Goal: Task Accomplishment & Management: Use online tool/utility

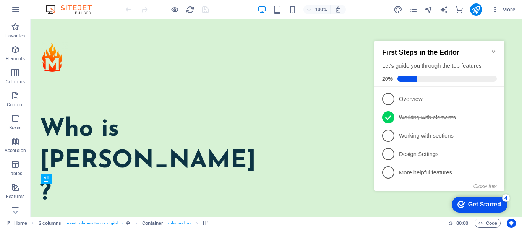
click at [493, 49] on icon "Minimize checklist" at bounding box center [494, 52] width 6 height 6
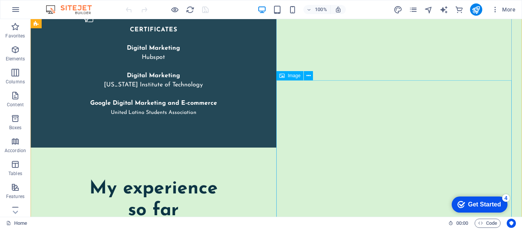
scroll to position [1728, 0]
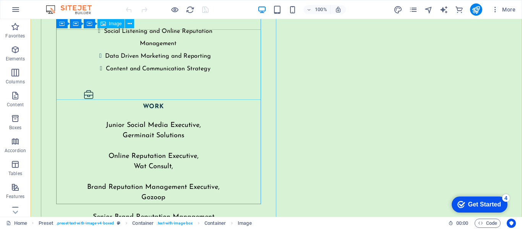
scroll to position [1958, 0]
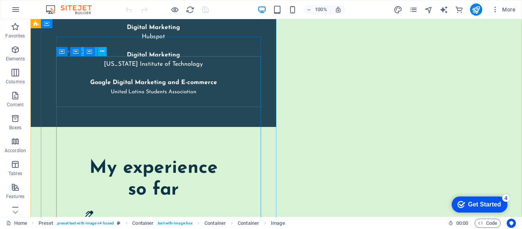
scroll to position [1736, 0]
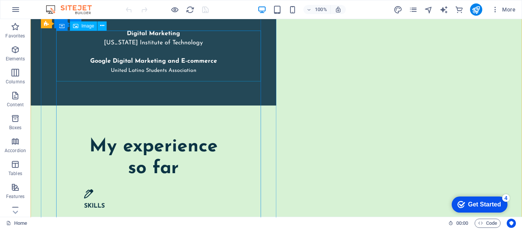
scroll to position [1741, 0]
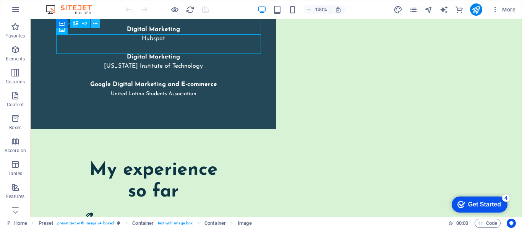
click at [97, 23] on icon at bounding box center [95, 24] width 4 height 8
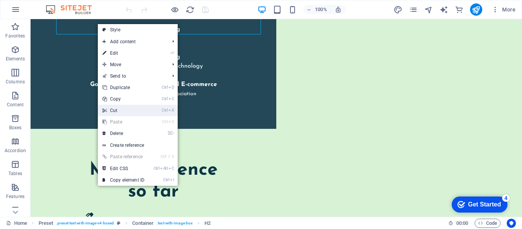
click at [131, 112] on link "Ctrl X Cut" at bounding box center [123, 110] width 51 height 11
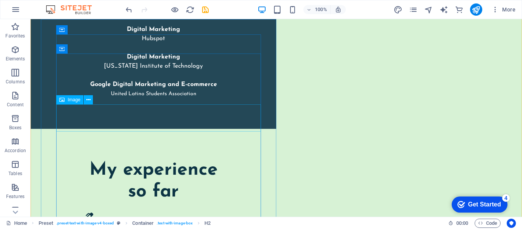
scroll to position [1675, 0]
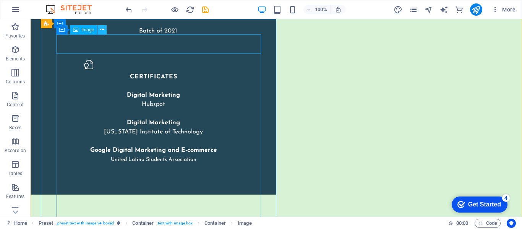
click at [99, 31] on button at bounding box center [102, 29] width 9 height 9
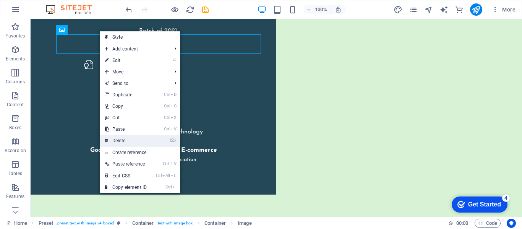
click at [128, 136] on link "⌦ Delete" at bounding box center [125, 140] width 51 height 11
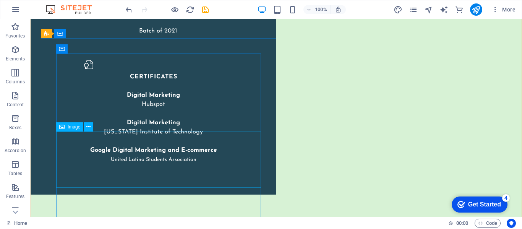
scroll to position [1656, 0]
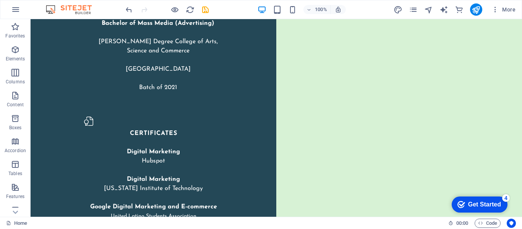
scroll to position [1618, 0]
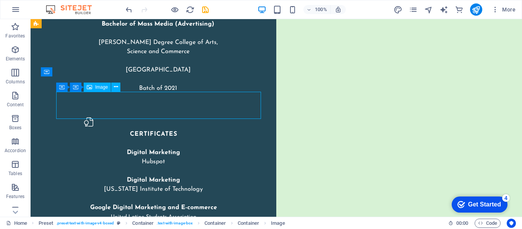
scroll to position [1590, 0]
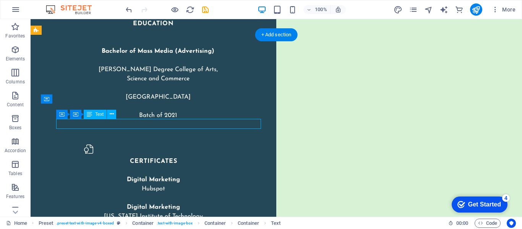
click at [79, 122] on div "Drag here to replace the existing content. Press “Ctrl” if you want to create a…" at bounding box center [277, 118] width 492 height 198
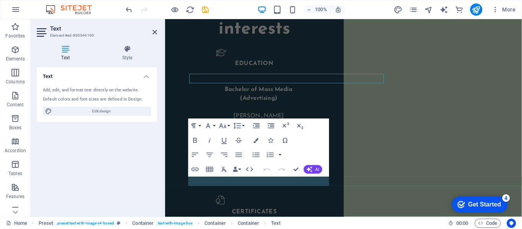
click at [79, 122] on div "Text Add, edit, and format text directly on the website. Default colors and fon…" at bounding box center [97, 138] width 120 height 143
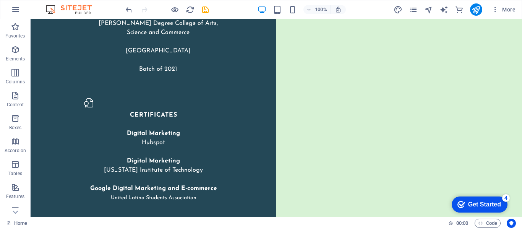
scroll to position [1638, 0]
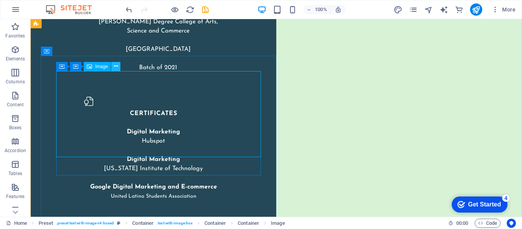
click at [115, 68] on icon at bounding box center [116, 66] width 4 height 8
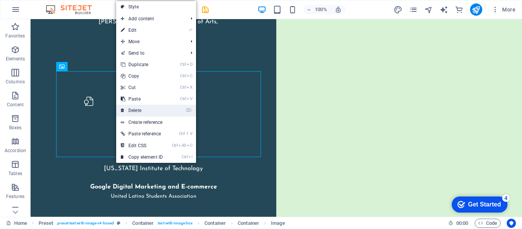
click at [144, 108] on link "⌦ Delete" at bounding box center [141, 110] width 51 height 11
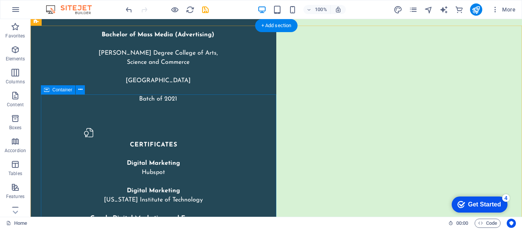
scroll to position [1607, 0]
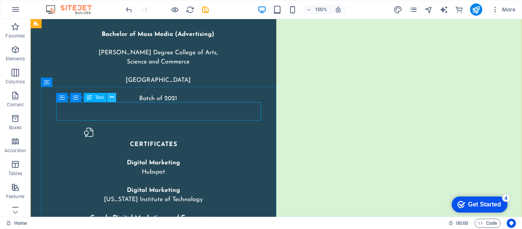
click at [111, 96] on icon at bounding box center [112, 97] width 4 height 8
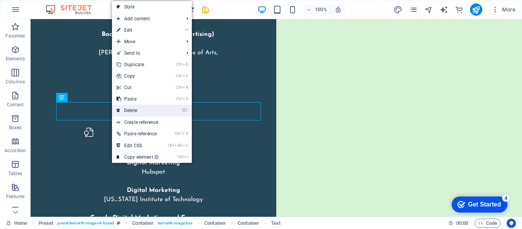
click at [155, 107] on link "⌦ Delete" at bounding box center [137, 110] width 51 height 11
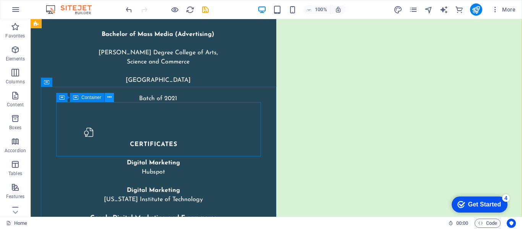
click at [110, 98] on icon at bounding box center [109, 97] width 4 height 8
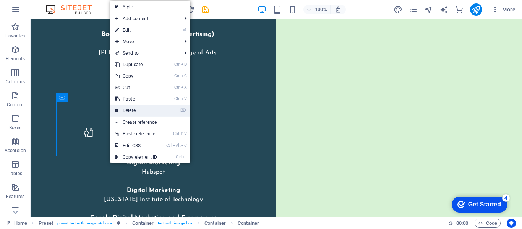
click at [135, 107] on link "⌦ Delete" at bounding box center [136, 110] width 51 height 11
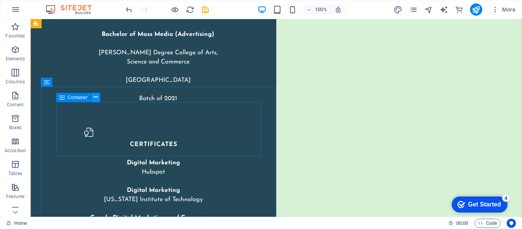
click at [96, 97] on icon at bounding box center [96, 97] width 4 height 8
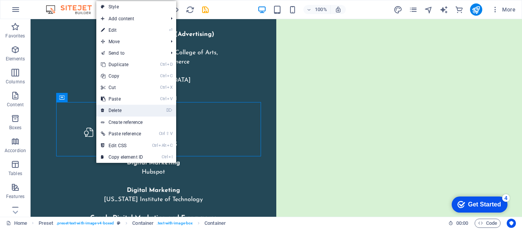
click at [131, 106] on link "⌦ Delete" at bounding box center [121, 110] width 51 height 11
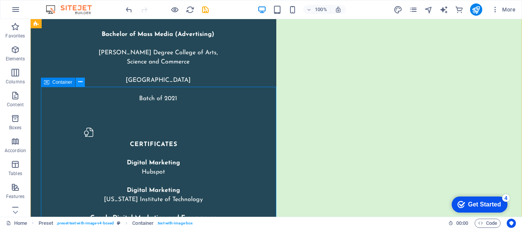
click at [82, 82] on icon at bounding box center [80, 82] width 4 height 8
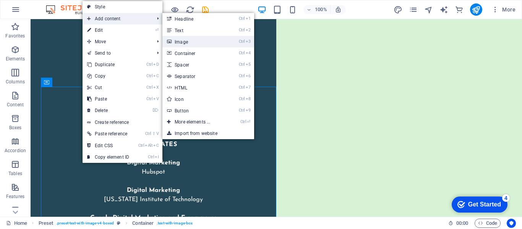
click at [203, 42] on link "Ctrl 3 Image" at bounding box center [194, 41] width 63 height 11
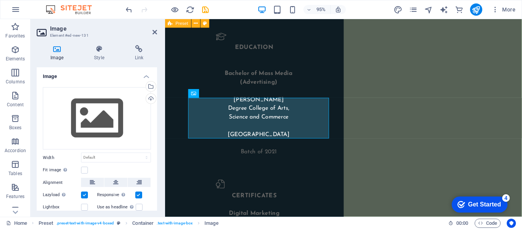
scroll to position [1715, 0]
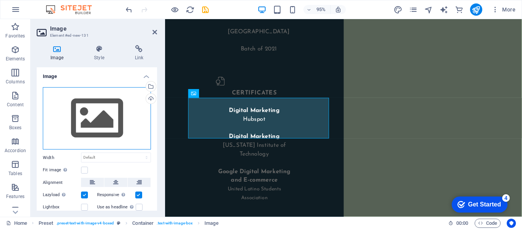
click at [115, 95] on div "Drag files here, click to choose files or select files from Files or our free s…" at bounding box center [97, 118] width 108 height 63
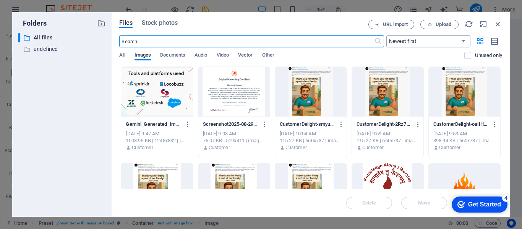
scroll to position [1717, 0]
click at [167, 91] on div at bounding box center [157, 92] width 72 height 50
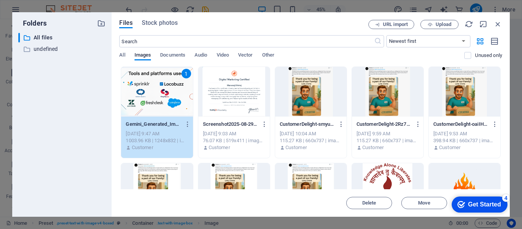
click at [470, 205] on div "Get Started" at bounding box center [484, 204] width 33 height 7
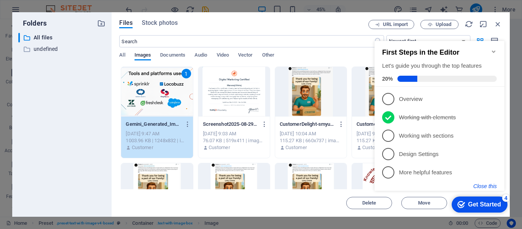
click at [481, 188] on button "Close this" at bounding box center [485, 186] width 23 height 6
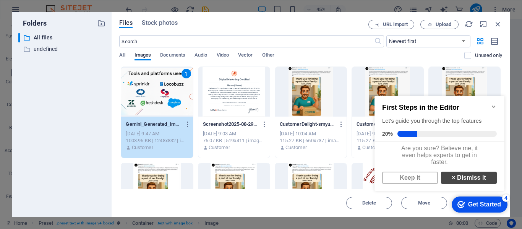
click at [460, 181] on link "× Dismiss it" at bounding box center [469, 178] width 56 height 12
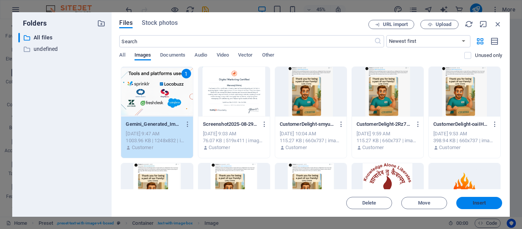
drag, startPoint x: 491, startPoint y: 201, endPoint x: 343, endPoint y: 191, distance: 148.3
click at [491, 201] on span "Insert" at bounding box center [480, 203] width 40 height 5
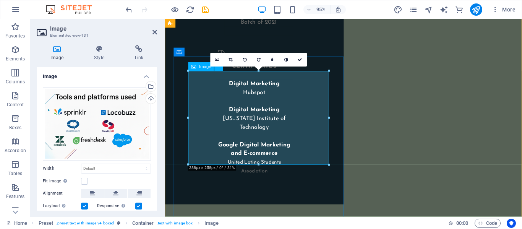
scroll to position [1749, 0]
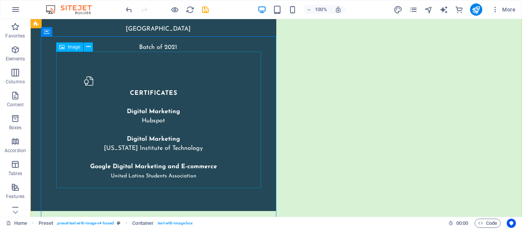
scroll to position [1660, 0]
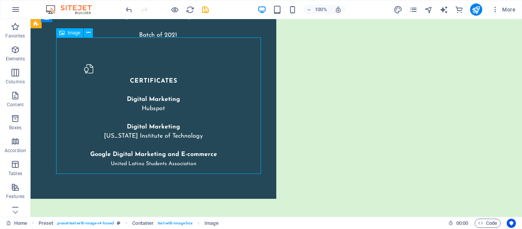
scroll to position [1674, 0]
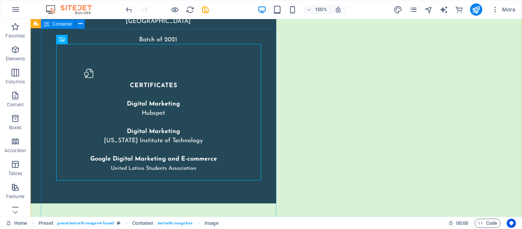
scroll to position [1667, 0]
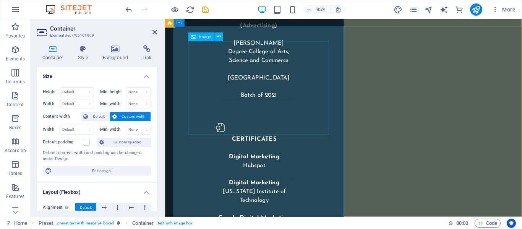
scroll to position [1775, 0]
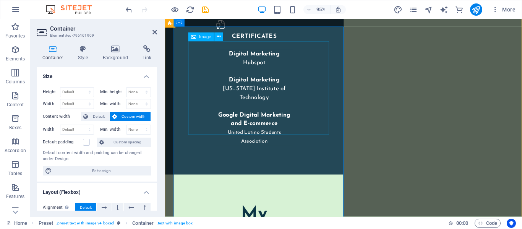
click at [153, 34] on icon at bounding box center [155, 32] width 5 height 6
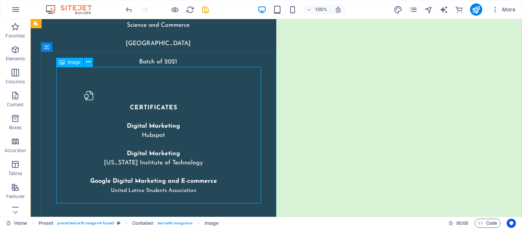
scroll to position [1642, 0]
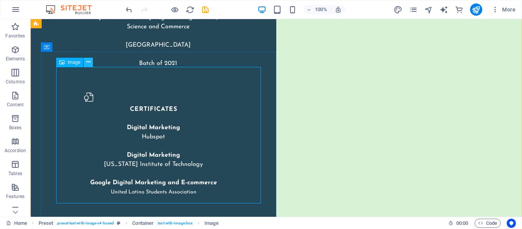
click at [86, 63] on button at bounding box center [88, 62] width 9 height 9
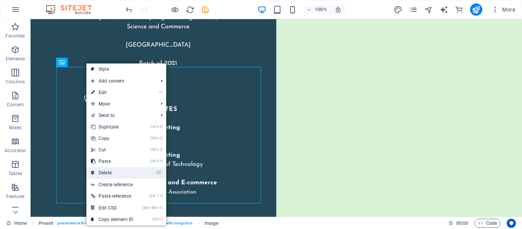
click at [119, 170] on link "⌦ Delete" at bounding box center [111, 172] width 51 height 11
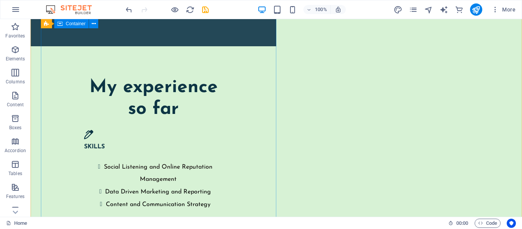
scroll to position [1811, 0]
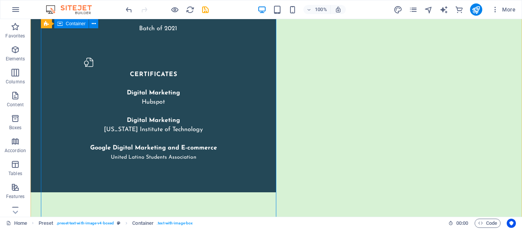
scroll to position [1681, 0]
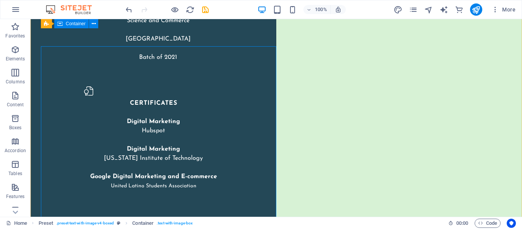
scroll to position [1651, 0]
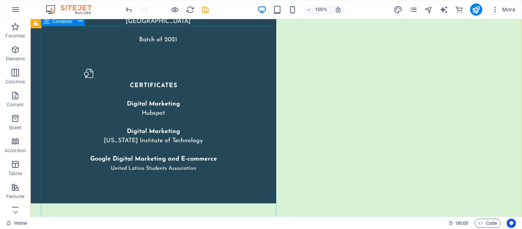
scroll to position [1668, 0]
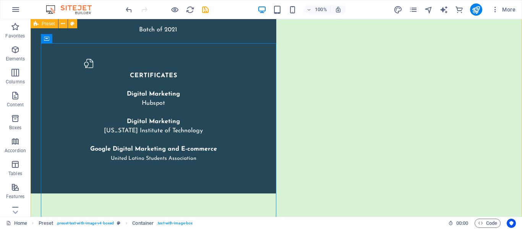
scroll to position [1650, 0]
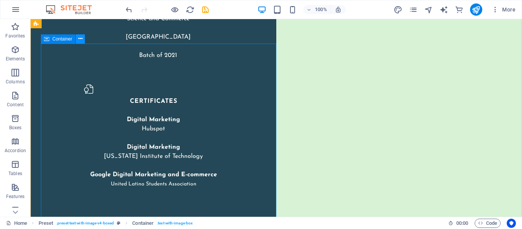
click at [79, 41] on icon at bounding box center [80, 39] width 4 height 8
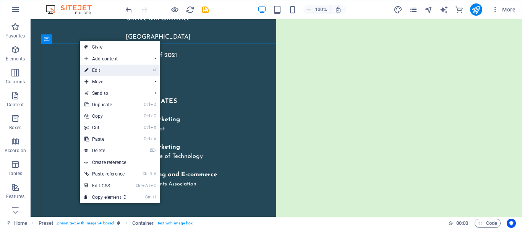
click at [116, 74] on link "⏎ Edit" at bounding box center [105, 70] width 51 height 11
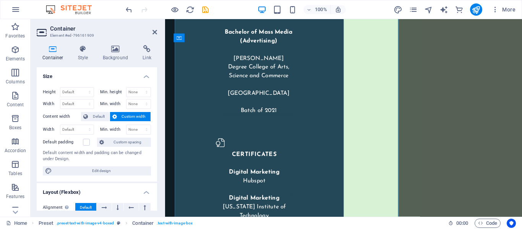
scroll to position [1759, 0]
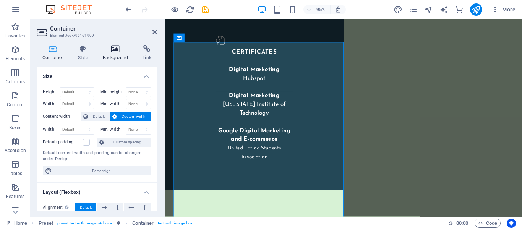
click at [118, 59] on h4 "Background" at bounding box center [117, 53] width 40 height 16
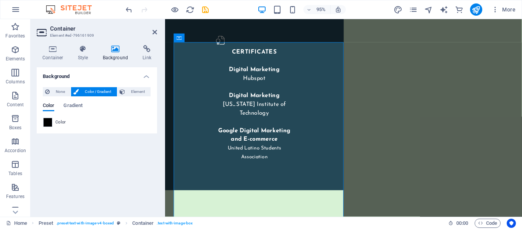
click at [75, 122] on div "Color" at bounding box center [96, 122] width 107 height 9
click at [66, 93] on span "None" at bounding box center [60, 91] width 16 height 9
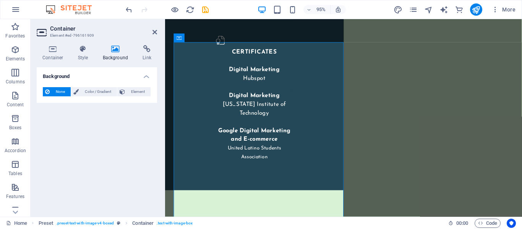
click at [143, 78] on h4 "Background" at bounding box center [97, 74] width 120 height 14
click at [143, 81] on h4 "Background" at bounding box center [97, 76] width 120 height 18
click at [73, 57] on h4 "Style" at bounding box center [84, 53] width 25 height 16
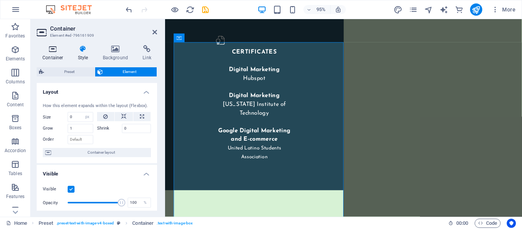
click at [55, 57] on h4 "Container" at bounding box center [55, 53] width 36 height 16
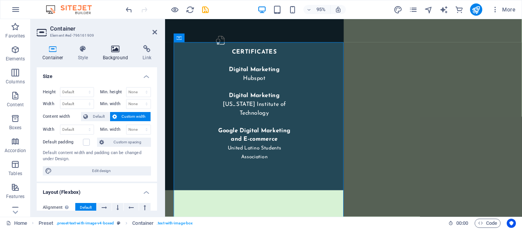
click at [107, 61] on h4 "Background" at bounding box center [117, 53] width 40 height 16
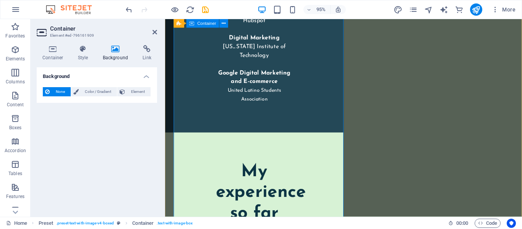
scroll to position [1789, 0]
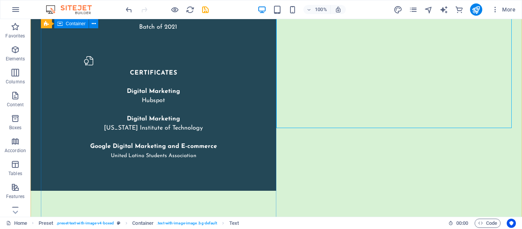
scroll to position [1658, 0]
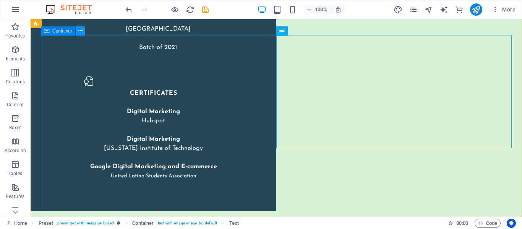
click at [83, 33] on icon at bounding box center [80, 31] width 4 height 8
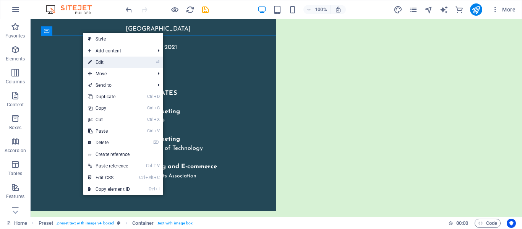
click at [116, 64] on link "⏎ Edit" at bounding box center [108, 62] width 51 height 11
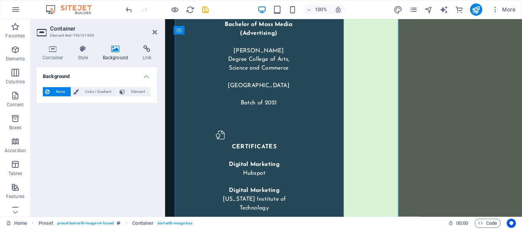
scroll to position [1767, 0]
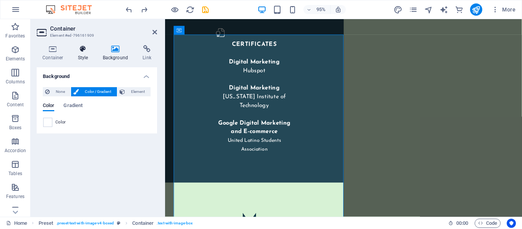
click at [82, 59] on h4 "Style" at bounding box center [84, 53] width 25 height 16
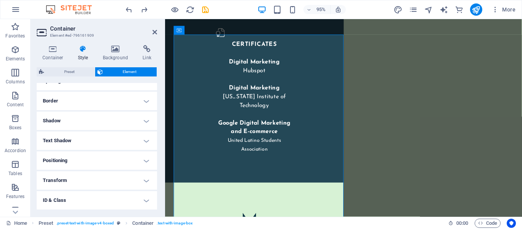
scroll to position [195, 0]
click at [116, 56] on h4 "Background" at bounding box center [117, 53] width 40 height 16
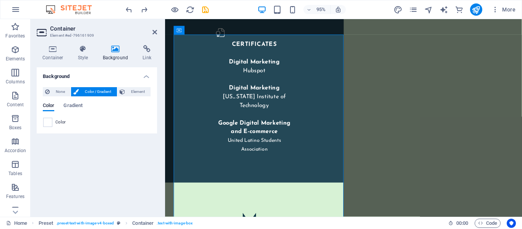
click at [75, 121] on div "Color" at bounding box center [96, 122] width 107 height 9
click at [67, 122] on div "Color" at bounding box center [96, 122] width 107 height 9
click at [53, 122] on div "Color" at bounding box center [96, 122] width 107 height 9
click at [49, 122] on span at bounding box center [48, 122] width 8 height 8
type input "#ffffff"
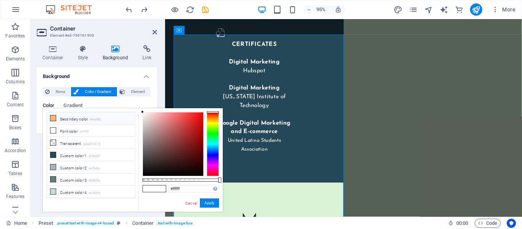
scroll to position [0, 0]
click at [189, 205] on link "Cancel" at bounding box center [191, 203] width 13 height 6
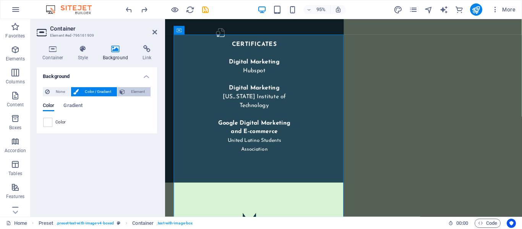
click at [131, 88] on span "Element" at bounding box center [137, 91] width 21 height 9
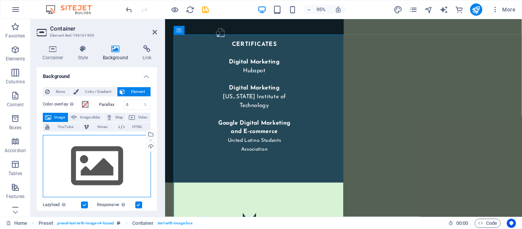
click at [108, 158] on div "Drag files here, click to choose files or select files from Files or our free s…" at bounding box center [97, 166] width 108 height 63
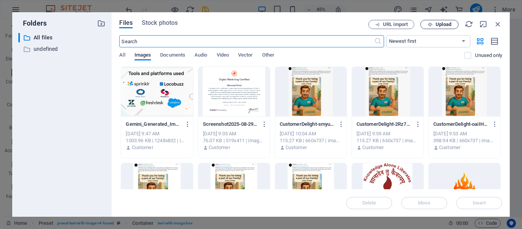
click at [439, 26] on span "Upload" at bounding box center [444, 24] width 16 height 5
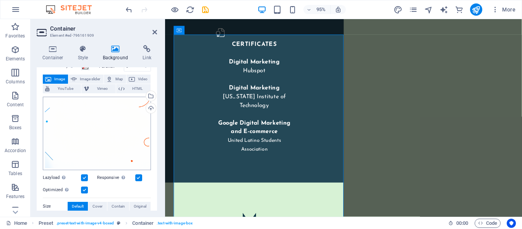
scroll to position [37, 0]
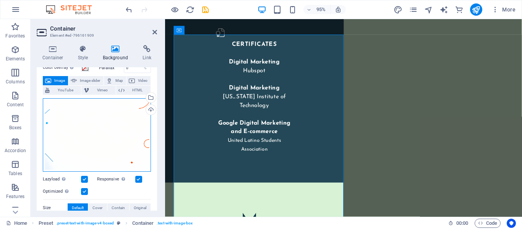
click at [112, 144] on div "Drag files here, click to choose files or select files from Files or our free s…" at bounding box center [97, 134] width 108 height 73
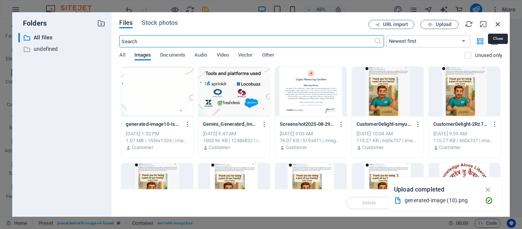
click at [496, 26] on icon "button" at bounding box center [498, 24] width 8 height 8
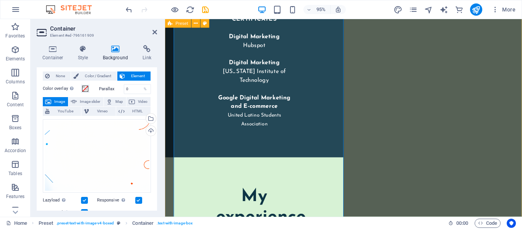
scroll to position [1811, 0]
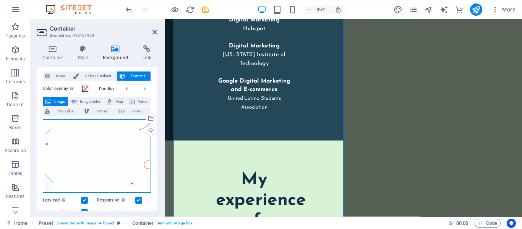
click at [120, 156] on div "Drag files here, click to choose files or select files from Files or our free s…" at bounding box center [97, 155] width 108 height 73
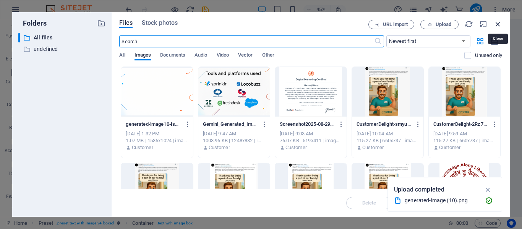
click at [501, 25] on icon "button" at bounding box center [498, 24] width 8 height 8
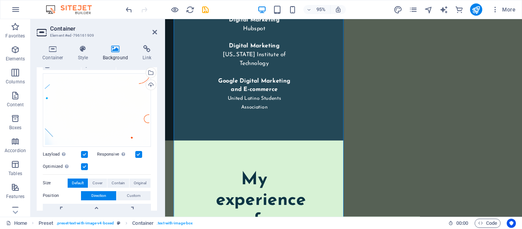
scroll to position [62, 0]
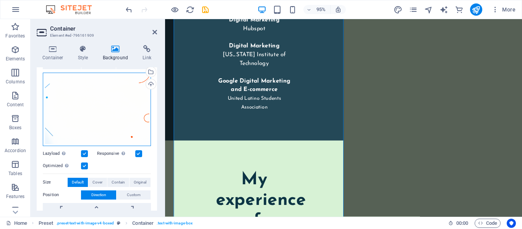
click at [104, 96] on div "Drag files here, click to choose files or select files from Files or our free s…" at bounding box center [97, 109] width 108 height 73
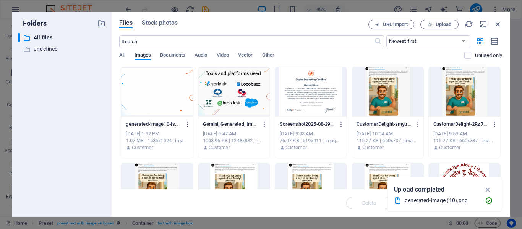
click at [151, 96] on div at bounding box center [157, 92] width 72 height 50
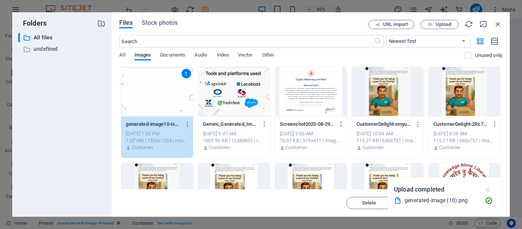
click at [491, 191] on icon "button" at bounding box center [488, 189] width 9 height 8
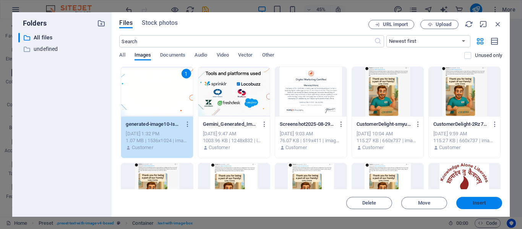
click at [479, 206] on button "Insert" at bounding box center [480, 203] width 46 height 12
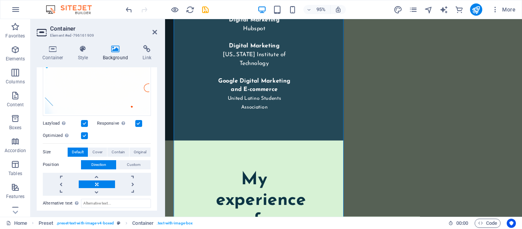
scroll to position [93, 0]
click at [99, 148] on span "Cover" at bounding box center [98, 152] width 10 height 9
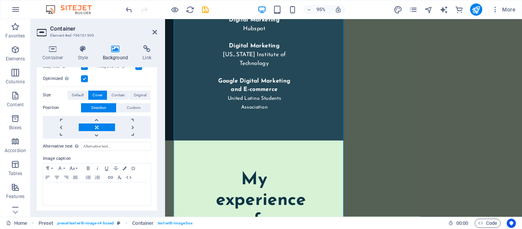
scroll to position [150, 0]
click at [206, 10] on icon "save" at bounding box center [205, 9] width 9 height 9
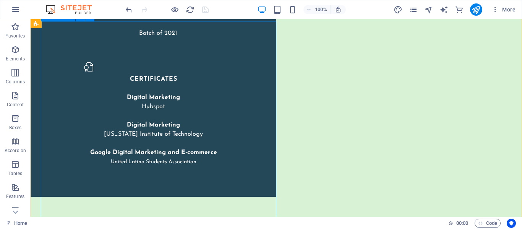
scroll to position [1671, 0]
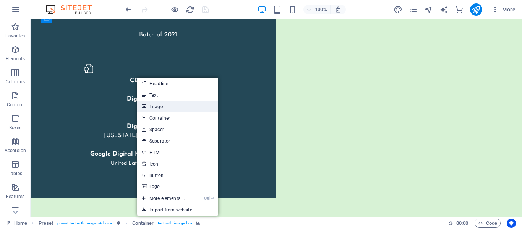
click at [183, 111] on link "Image" at bounding box center [177, 106] width 81 height 11
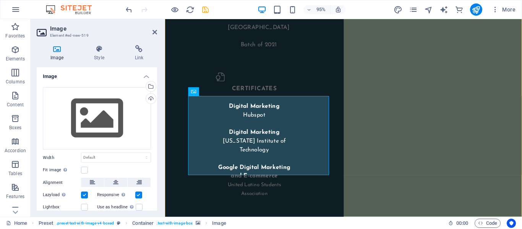
scroll to position [1722, 0]
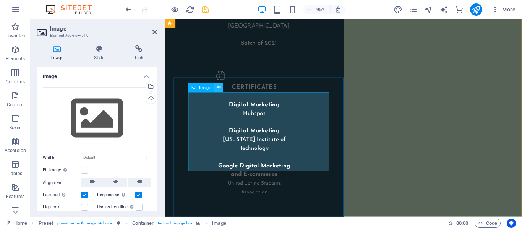
click at [220, 90] on icon at bounding box center [219, 88] width 4 height 8
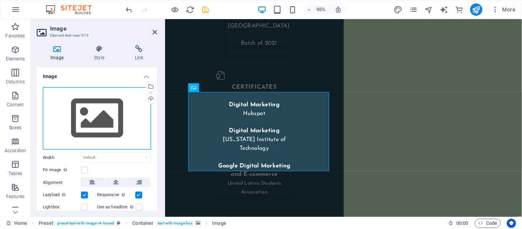
click at [128, 135] on div "Drag files here, click to choose files or select files from Files or our free s…" at bounding box center [97, 118] width 108 height 63
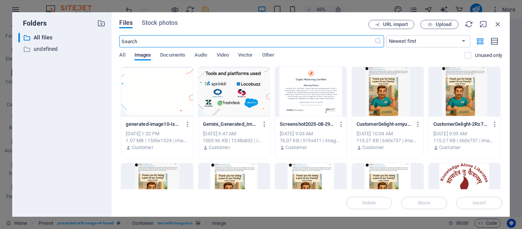
scroll to position [1723, 0]
click at [239, 102] on div at bounding box center [234, 92] width 72 height 50
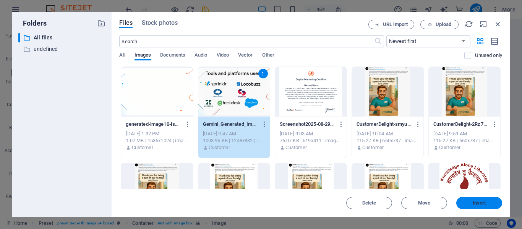
click at [465, 201] on span "Insert" at bounding box center [480, 203] width 40 height 5
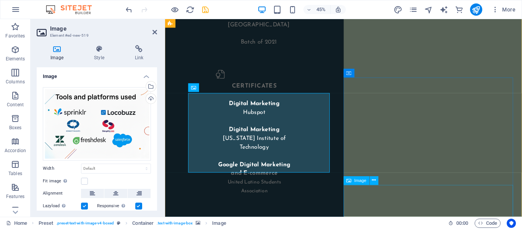
scroll to position [1722, 0]
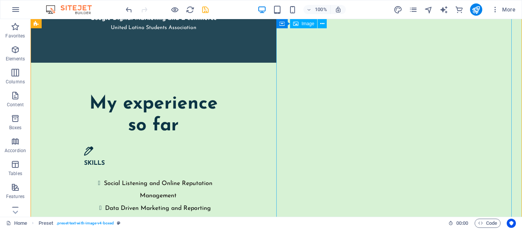
scroll to position [1808, 0]
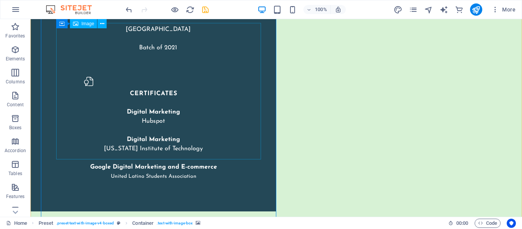
scroll to position [1665, 0]
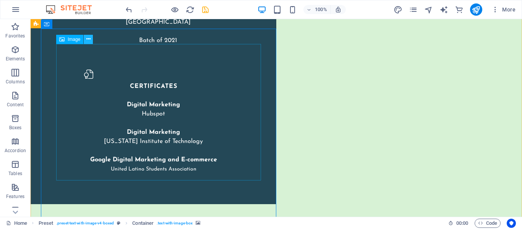
click at [86, 40] on button at bounding box center [88, 39] width 9 height 9
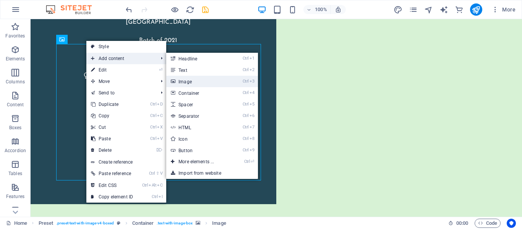
click at [194, 86] on link "Ctrl 3 Image" at bounding box center [197, 81] width 63 height 11
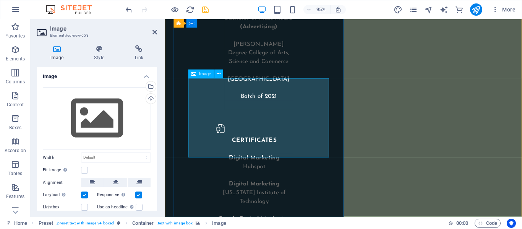
scroll to position [1835, 0]
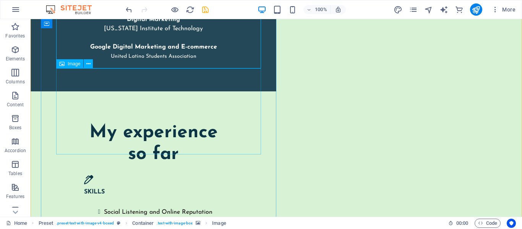
scroll to position [1775, 0]
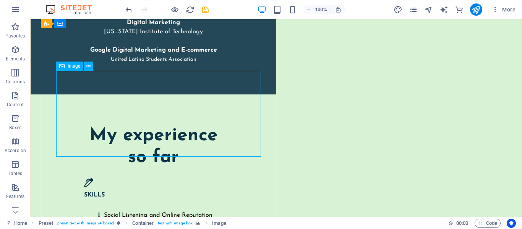
click at [91, 68] on button at bounding box center [88, 66] width 9 height 9
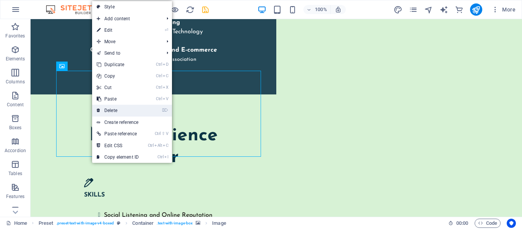
click at [133, 106] on link "⌦ Delete" at bounding box center [117, 110] width 51 height 11
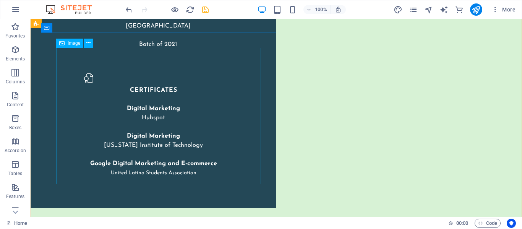
scroll to position [1660, 0]
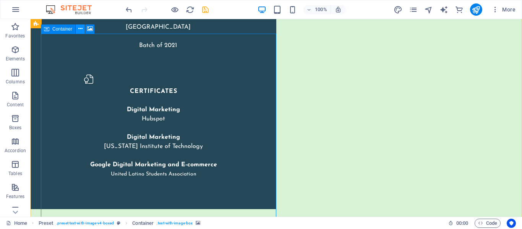
click at [81, 30] on icon at bounding box center [80, 29] width 4 height 8
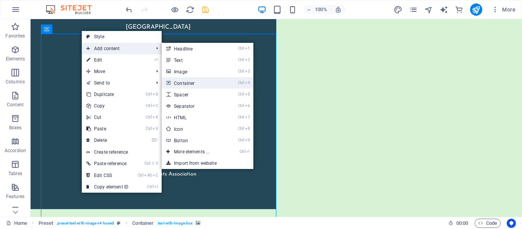
drag, startPoint x: 195, startPoint y: 79, endPoint x: 32, endPoint y: 63, distance: 163.7
click at [195, 79] on link "Ctrl 4 Container" at bounding box center [193, 82] width 63 height 11
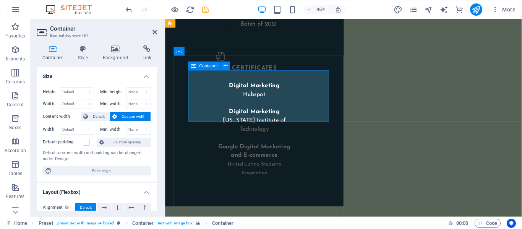
scroll to position [1745, 0]
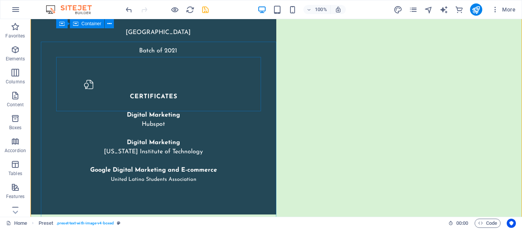
scroll to position [1647, 0]
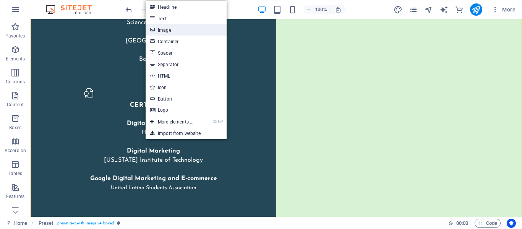
click at [184, 32] on link "Image" at bounding box center [186, 29] width 81 height 11
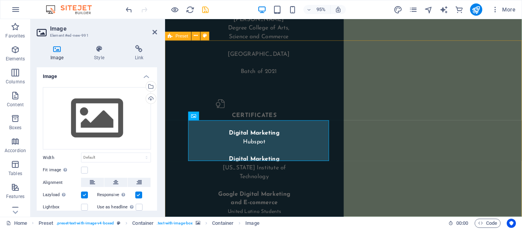
scroll to position [1692, 0]
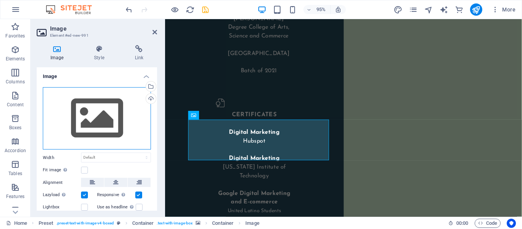
click at [93, 125] on div "Drag files here, click to choose files or select files from Files or our free s…" at bounding box center [97, 118] width 108 height 63
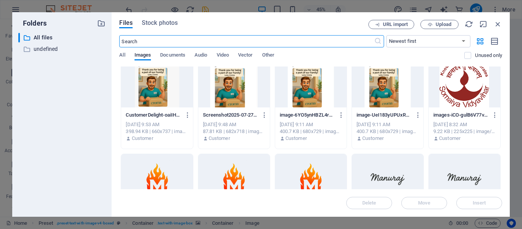
scroll to position [105, 0]
click at [415, 52] on div "All Images Documents Audio Video Vector Other" at bounding box center [291, 59] width 345 height 15
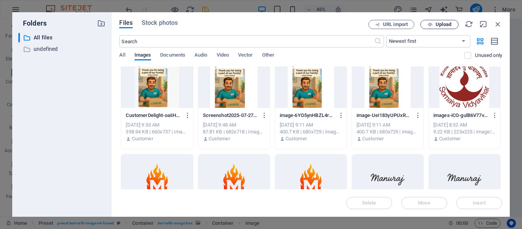
click at [451, 23] on span "Upload" at bounding box center [444, 24] width 16 height 5
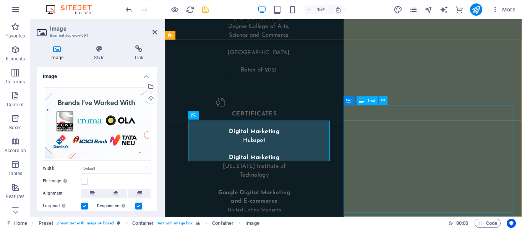
scroll to position [1692, 0]
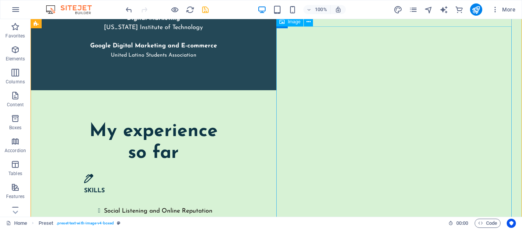
scroll to position [1775, 0]
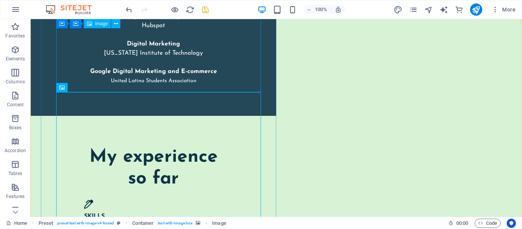
scroll to position [1728, 0]
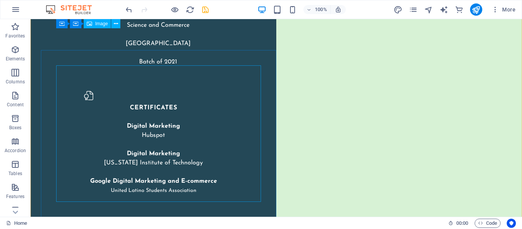
scroll to position [1644, 0]
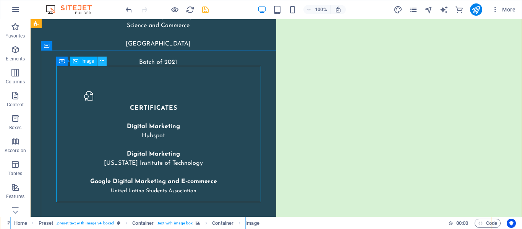
click at [103, 63] on icon at bounding box center [102, 61] width 4 height 8
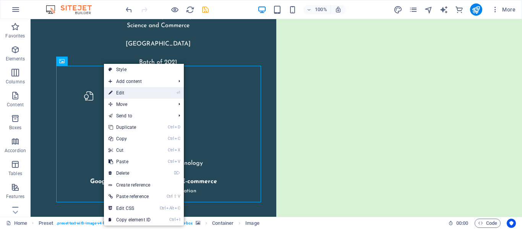
click at [140, 91] on link "⏎ Edit" at bounding box center [129, 92] width 51 height 11
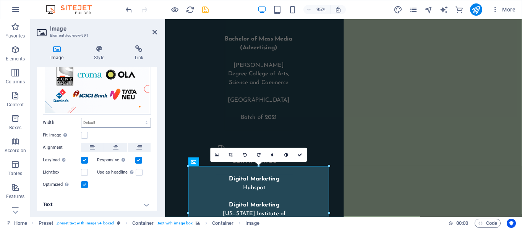
scroll to position [46, 0]
click at [119, 123] on select "Default auto px rem % em vh vw" at bounding box center [115, 122] width 69 height 9
select select "rem"
click at [138, 118] on select "Default auto px rem % em vh vw" at bounding box center [115, 122] width 69 height 9
type input "24.2188"
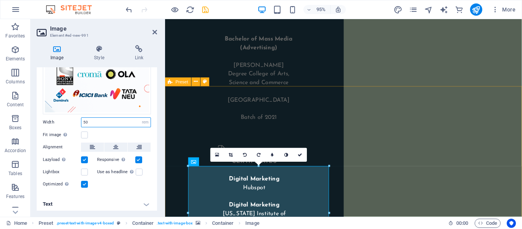
type input "50"
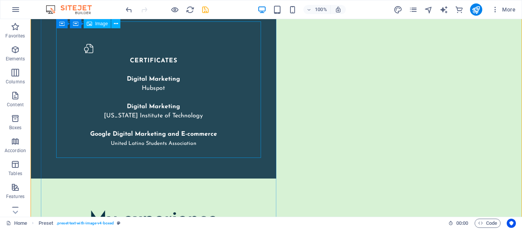
scroll to position [1681, 0]
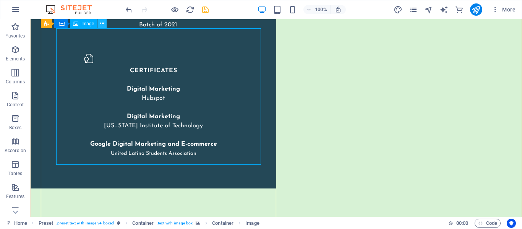
click at [102, 26] on icon at bounding box center [102, 24] width 4 height 8
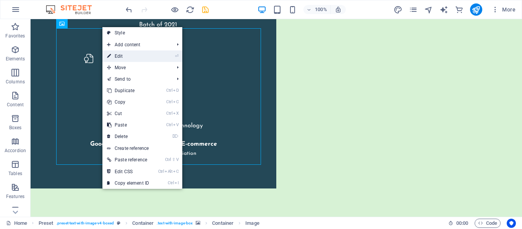
click at [131, 59] on link "⏎ Edit" at bounding box center [127, 55] width 51 height 11
select select "rem"
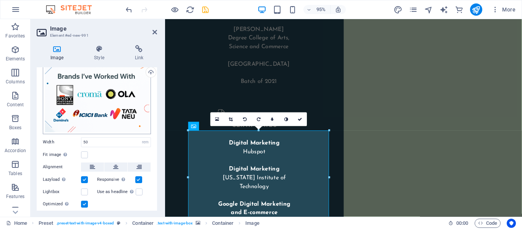
scroll to position [31, 0]
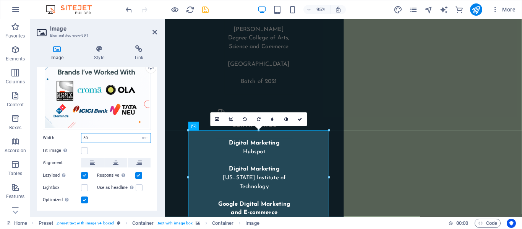
click at [104, 134] on input "50" at bounding box center [115, 137] width 69 height 9
type input "100"
click at [140, 137] on select "Default auto px rem % em vh vw" at bounding box center [145, 137] width 11 height 9
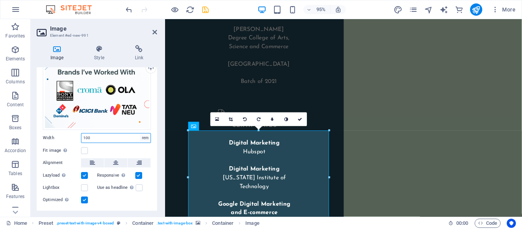
select select "px"
click at [140, 133] on select "Default auto px rem % em vh vw" at bounding box center [145, 137] width 11 height 9
type input "388"
type input "500"
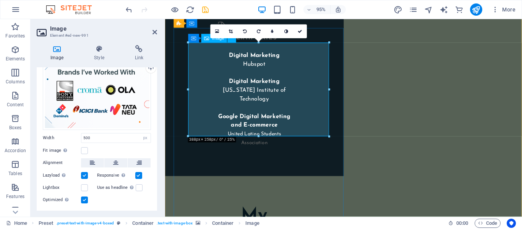
scroll to position [1770, 0]
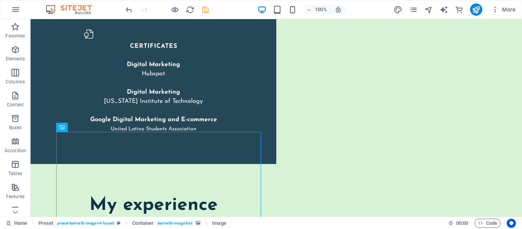
scroll to position [1701, 0]
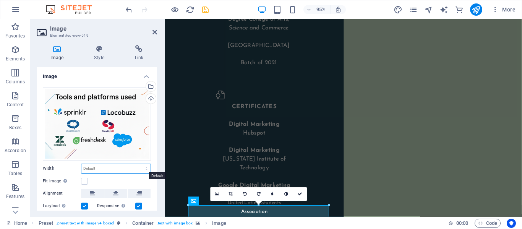
click at [104, 165] on select "Default auto px rem % em vh vw" at bounding box center [115, 168] width 69 height 9
select select "px"
click at [138, 164] on select "Default auto px rem % em vh vw" at bounding box center [115, 168] width 69 height 9
type input "388"
type input "500"
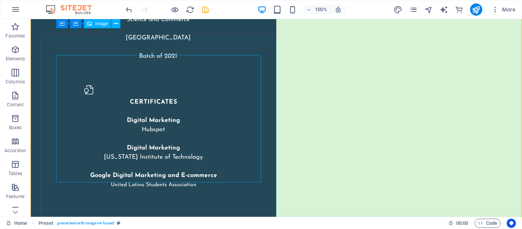
scroll to position [1645, 0]
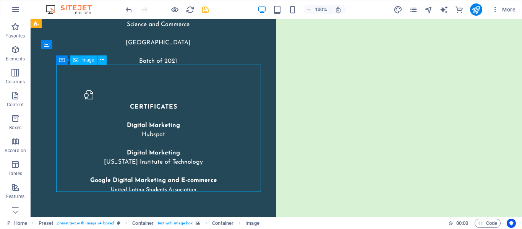
select select "px"
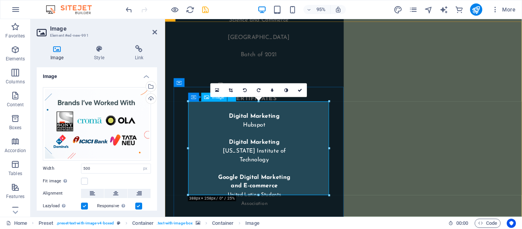
scroll to position [1717, 0]
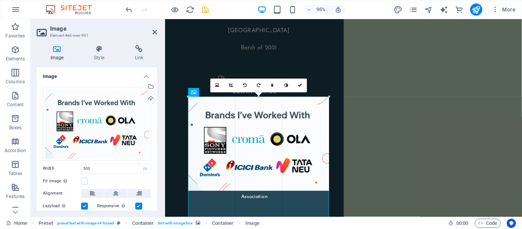
drag, startPoint x: 189, startPoint y: 143, endPoint x: 176, endPoint y: 137, distance: 14.4
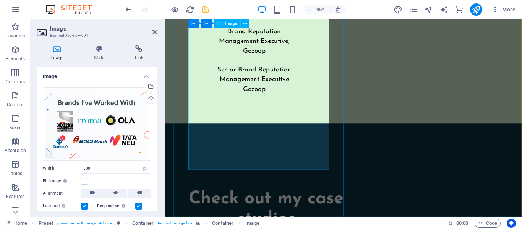
scroll to position [2274, 0]
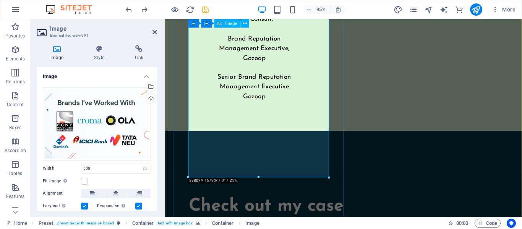
type input "388"
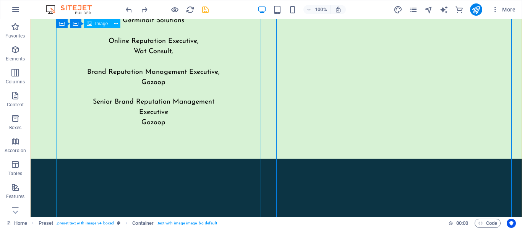
scroll to position [2065, 0]
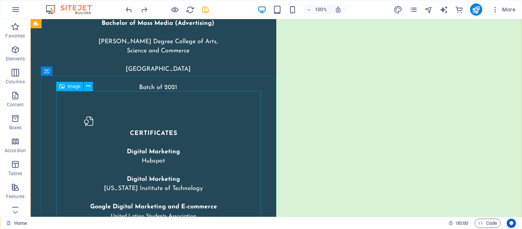
scroll to position [1629, 0]
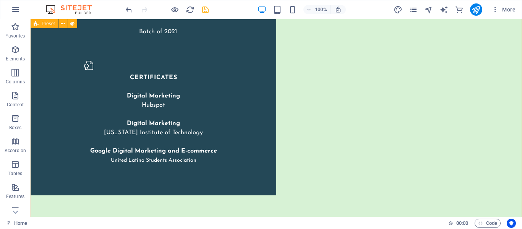
scroll to position [1653, 0]
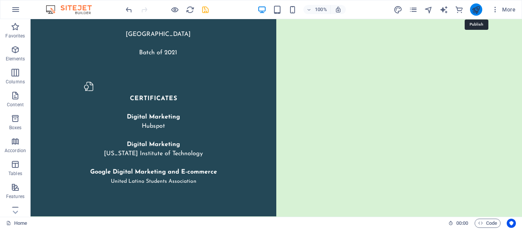
click at [480, 10] on icon "publish" at bounding box center [476, 9] width 9 height 9
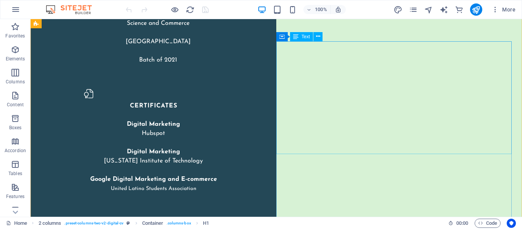
scroll to position [1661, 0]
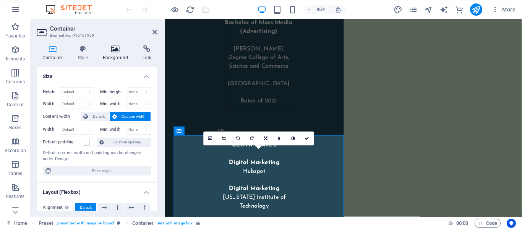
click at [113, 51] on icon at bounding box center [115, 49] width 37 height 8
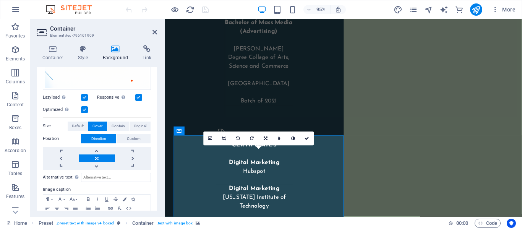
scroll to position [150, 0]
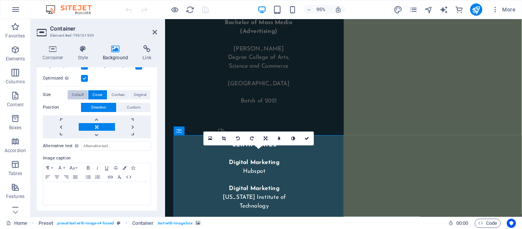
click at [83, 94] on span "Default" at bounding box center [78, 94] width 12 height 9
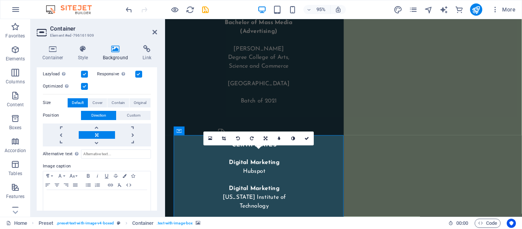
scroll to position [141, 0]
click at [102, 99] on button "Cover" at bounding box center [97, 103] width 18 height 9
click at [117, 101] on span "Contain" at bounding box center [118, 103] width 13 height 9
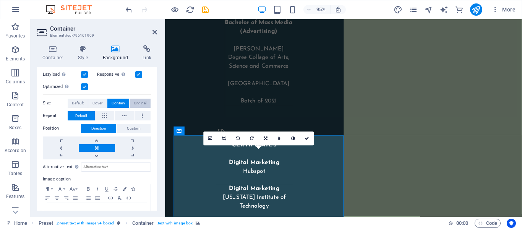
click at [136, 104] on span "Original" at bounding box center [140, 103] width 13 height 9
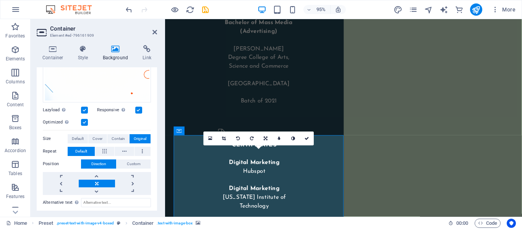
scroll to position [94, 0]
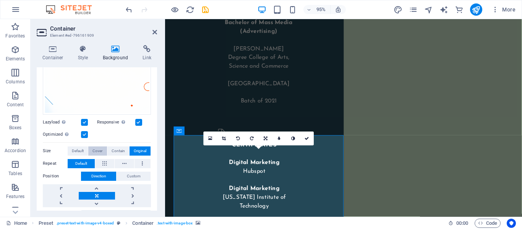
click at [103, 151] on button "Cover" at bounding box center [97, 150] width 18 height 9
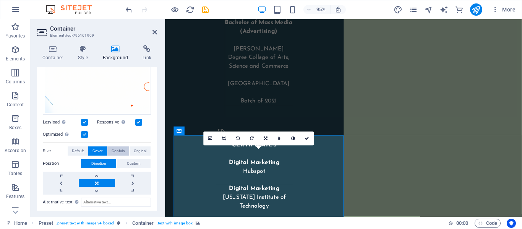
click at [117, 152] on span "Contain" at bounding box center [118, 150] width 13 height 9
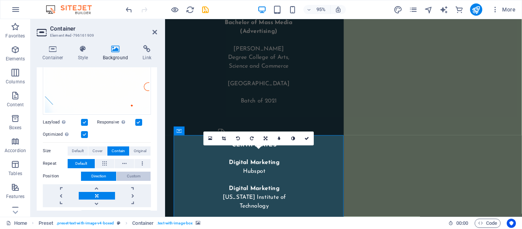
click at [127, 174] on span "Custom" at bounding box center [134, 176] width 14 height 9
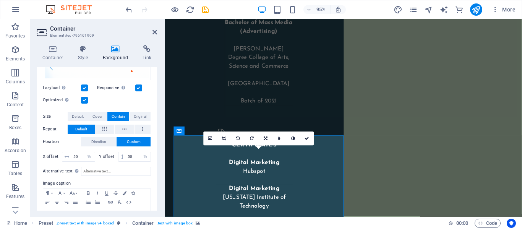
scroll to position [125, 0]
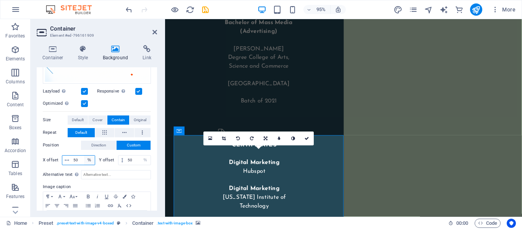
click at [88, 158] on select "px rem % vh vw" at bounding box center [89, 160] width 11 height 9
click at [88, 159] on select "px rem % vh vw" at bounding box center [89, 160] width 11 height 9
select select "px"
click at [84, 156] on select "px rem % vh vw" at bounding box center [89, 160] width 11 height 9
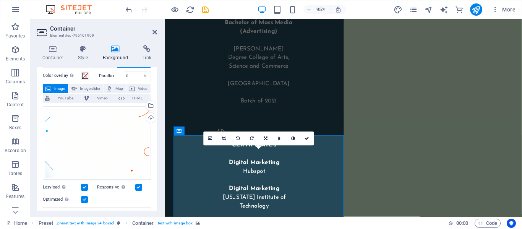
scroll to position [0, 0]
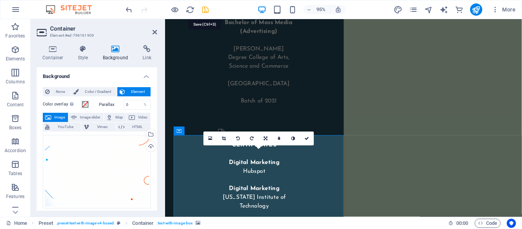
click at [203, 7] on icon "save" at bounding box center [205, 9] width 9 height 9
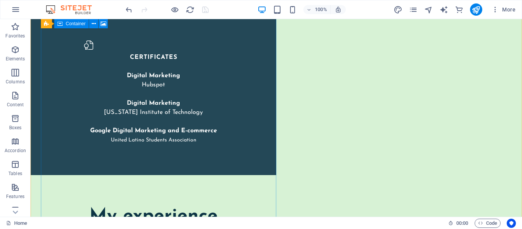
scroll to position [1694, 0]
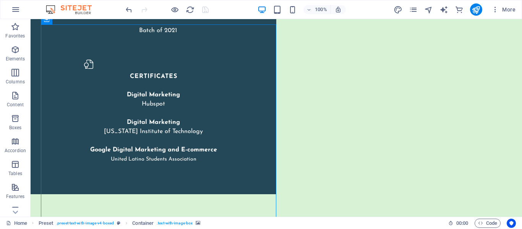
scroll to position [1662, 0]
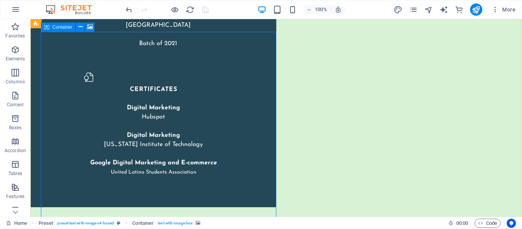
select select "px"
select select "%"
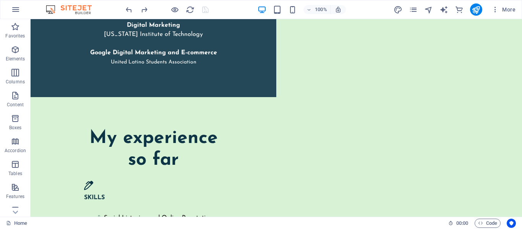
scroll to position [1735, 0]
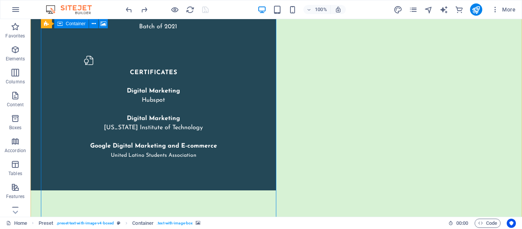
scroll to position [1678, 0]
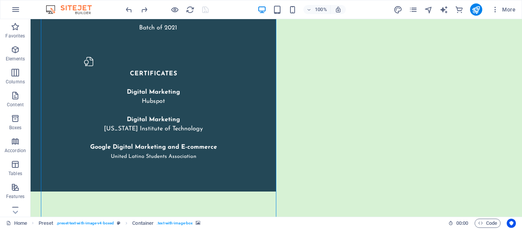
select select "px"
select select "%"
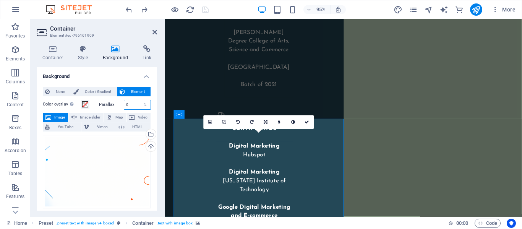
click at [134, 105] on input "0" at bounding box center [137, 104] width 27 height 9
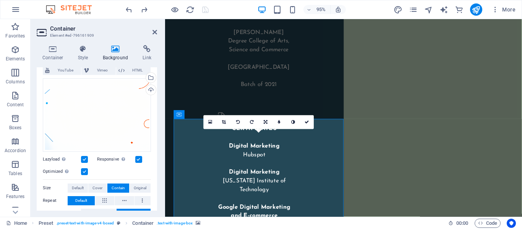
scroll to position [65, 0]
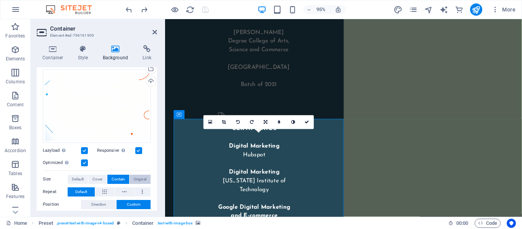
click at [130, 179] on button "Original" at bounding box center [140, 179] width 21 height 9
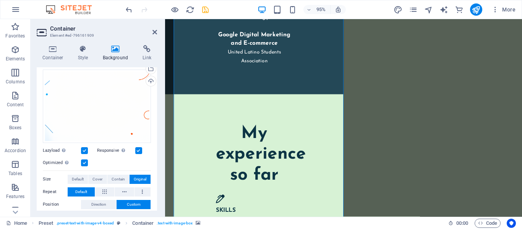
scroll to position [1857, 0]
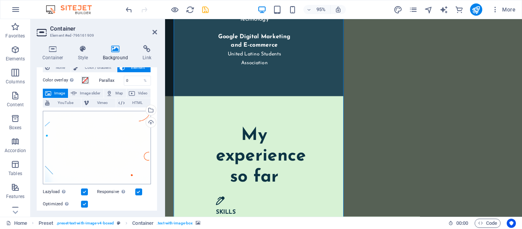
scroll to position [21, 0]
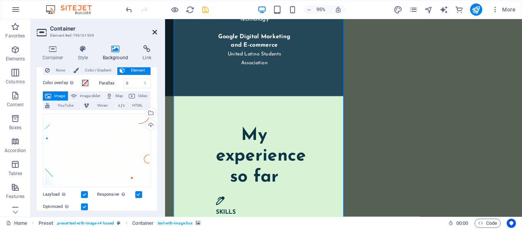
click at [153, 34] on icon at bounding box center [155, 32] width 5 height 6
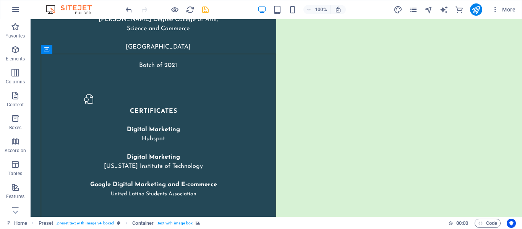
scroll to position [1637, 0]
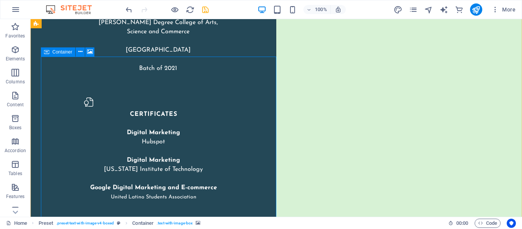
select select "px"
select select "%"
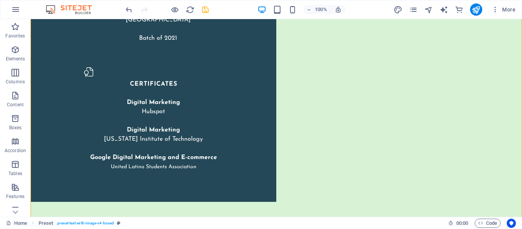
scroll to position [1670, 0]
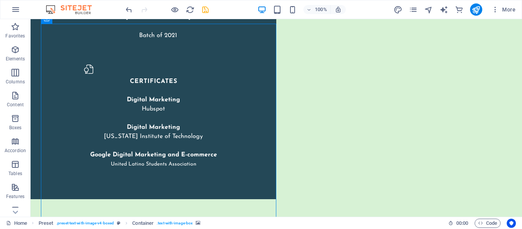
select select "px"
select select "%"
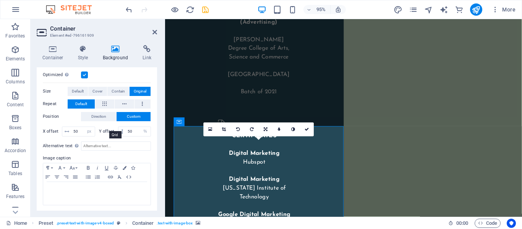
scroll to position [153, 0]
click at [115, 90] on span "Contain" at bounding box center [118, 91] width 13 height 9
click at [141, 88] on span "Original" at bounding box center [140, 91] width 13 height 9
click at [80, 92] on span "Default" at bounding box center [78, 91] width 12 height 9
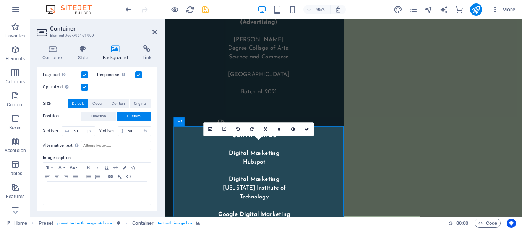
scroll to position [141, 0]
click at [114, 104] on span "Contain" at bounding box center [118, 103] width 13 height 9
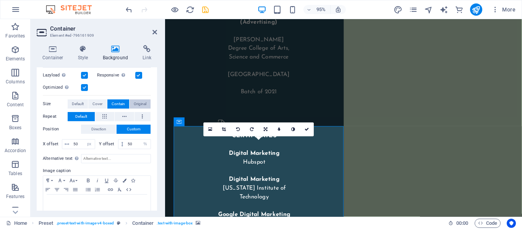
click at [130, 104] on button "Original" at bounding box center [140, 103] width 21 height 9
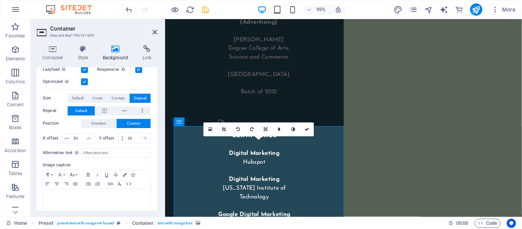
scroll to position [147, 0]
click at [133, 138] on input "50" at bounding box center [138, 137] width 25 height 9
type input "5"
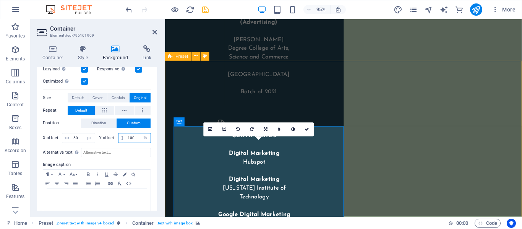
type input "100"
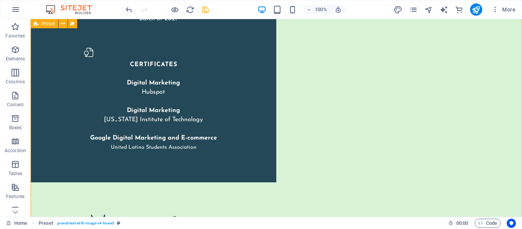
scroll to position [1647, 0]
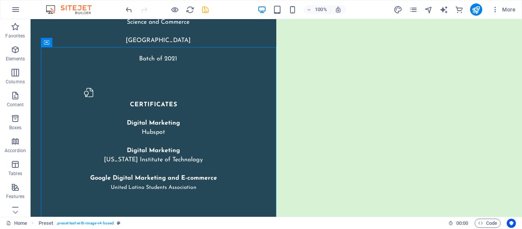
select select "px"
select select "%"
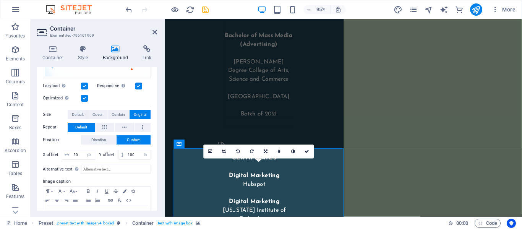
scroll to position [123, 0]
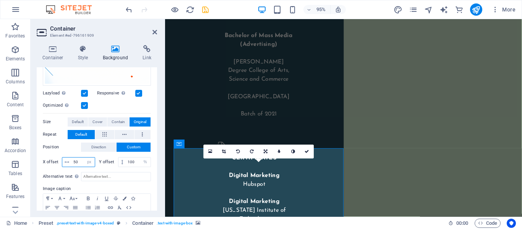
click at [76, 163] on input "50" at bounding box center [83, 162] width 23 height 9
type input "100"
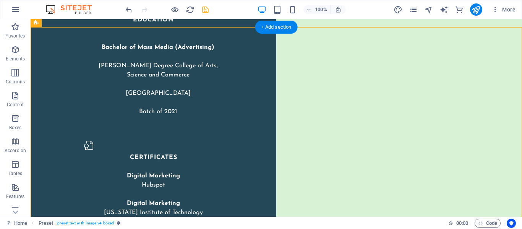
scroll to position [1594, 0]
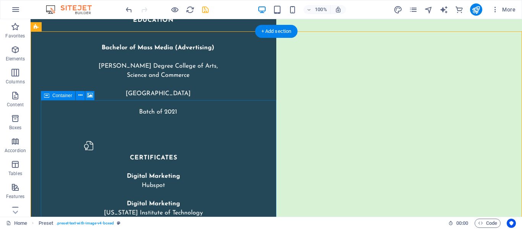
select select "px"
select select "%"
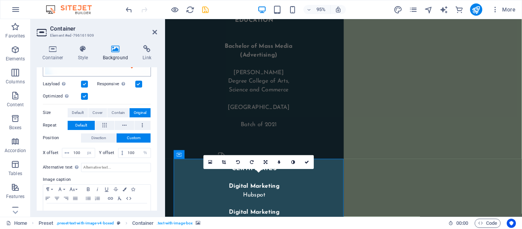
scroll to position [153, 0]
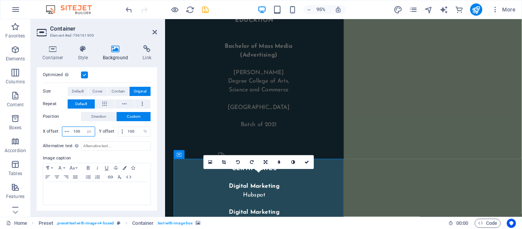
click at [80, 128] on input "100" at bounding box center [83, 131] width 23 height 9
type input "50"
click at [126, 136] on div "X offset 50 px rem % vh vw Y offset 100 px rem % vh vw" at bounding box center [97, 132] width 108 height 14
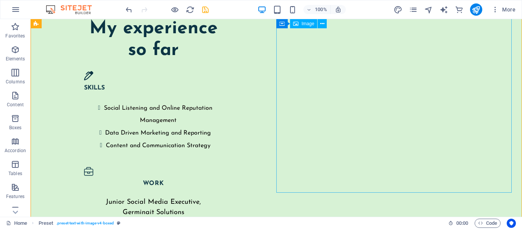
scroll to position [1883, 0]
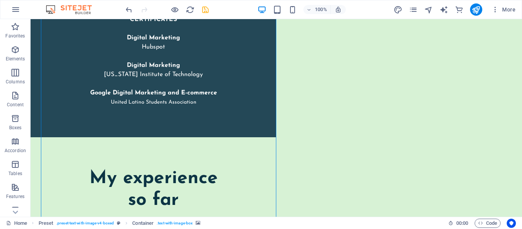
scroll to position [1733, 0]
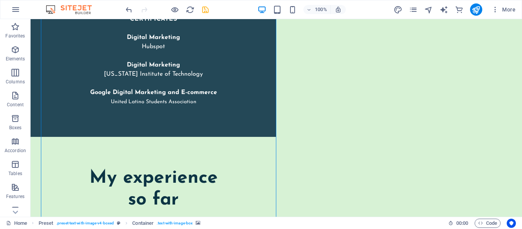
select select "px"
select select "%"
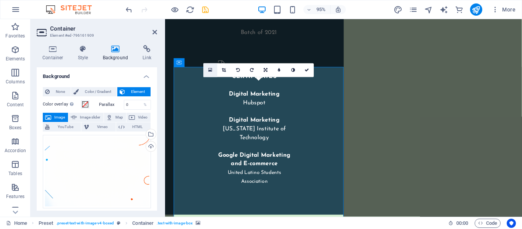
click at [209, 70] on icon at bounding box center [210, 70] width 4 height 5
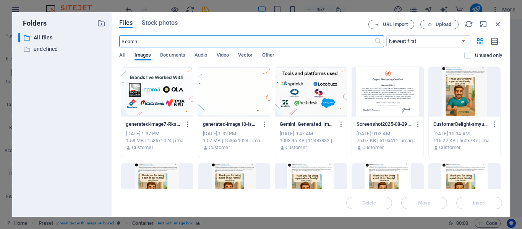
click at [249, 91] on div at bounding box center [234, 92] width 72 height 50
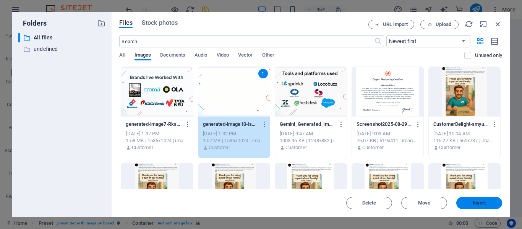
click at [472, 197] on button "Insert" at bounding box center [480, 203] width 46 height 12
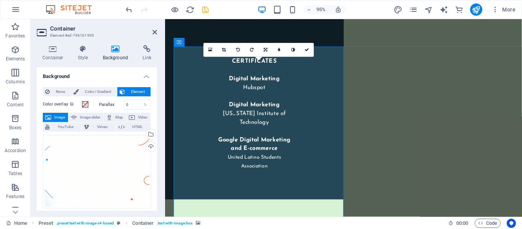
scroll to position [1755, 0]
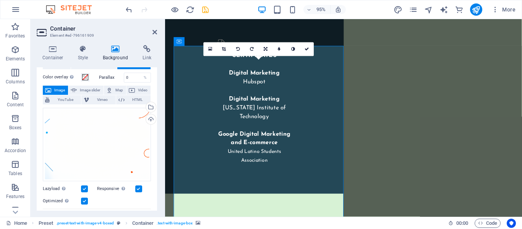
scroll to position [28, 0]
click at [96, 88] on span "Image slider" at bounding box center [90, 89] width 22 height 9
select select "ms"
select select "s"
select select "progressive"
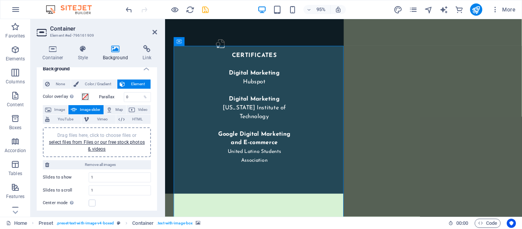
scroll to position [7, 0]
click at [65, 110] on span "Image" at bounding box center [60, 110] width 12 height 9
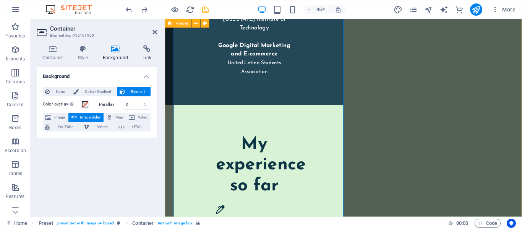
scroll to position [1845, 0]
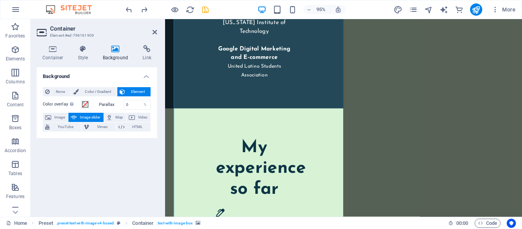
click at [54, 117] on span "Image" at bounding box center [60, 117] width 12 height 9
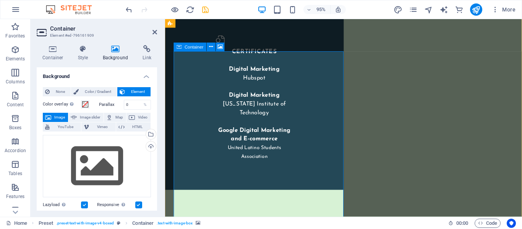
scroll to position [1735, 0]
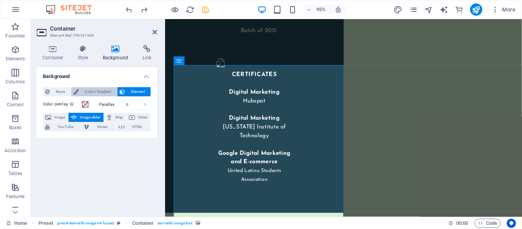
click at [106, 88] on span "Color / Gradient" at bounding box center [98, 91] width 34 height 9
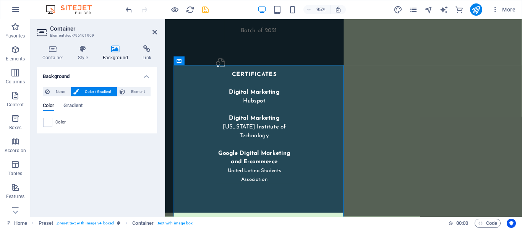
click at [52, 121] on div "Color" at bounding box center [96, 122] width 107 height 9
click at [46, 125] on span at bounding box center [48, 122] width 8 height 8
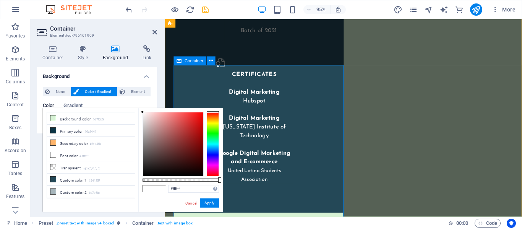
click at [153, 34] on icon at bounding box center [155, 32] width 5 height 6
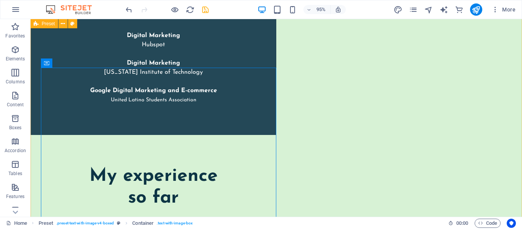
scroll to position [1626, 0]
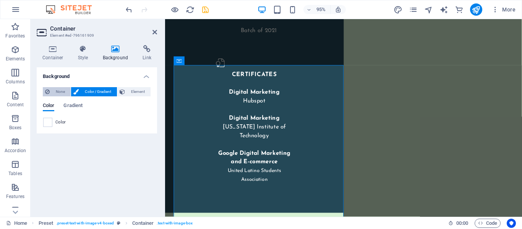
click at [59, 94] on span "None" at bounding box center [60, 91] width 16 height 9
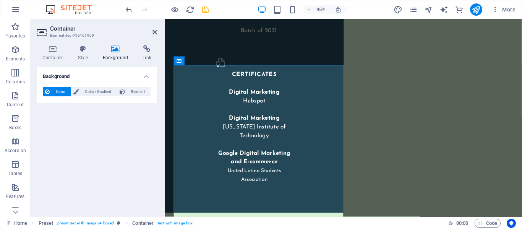
click at [109, 60] on h4 "Background" at bounding box center [117, 53] width 40 height 16
click at [112, 57] on h4 "Background" at bounding box center [117, 53] width 40 height 16
click at [107, 88] on span "Color / Gradient" at bounding box center [98, 91] width 34 height 9
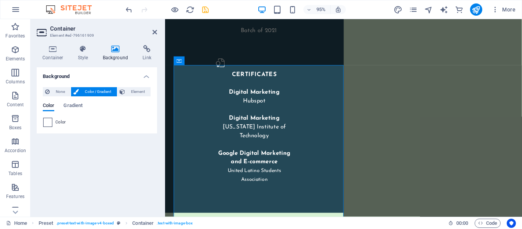
click at [51, 121] on span at bounding box center [48, 122] width 8 height 8
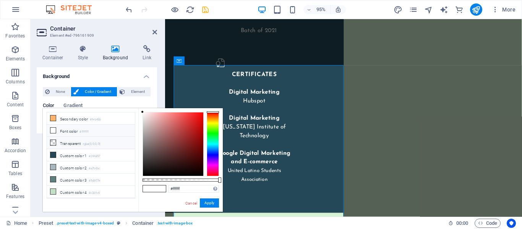
scroll to position [0, 0]
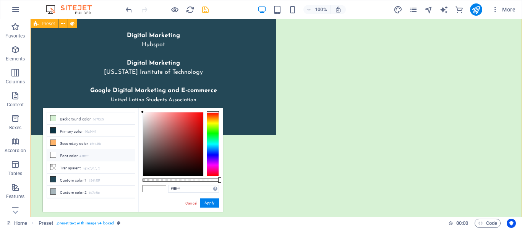
scroll to position [1626, 0]
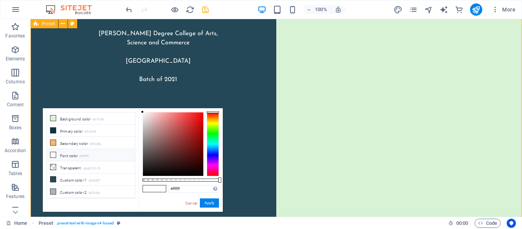
click at [205, 203] on button "Apply" at bounding box center [209, 202] width 19 height 9
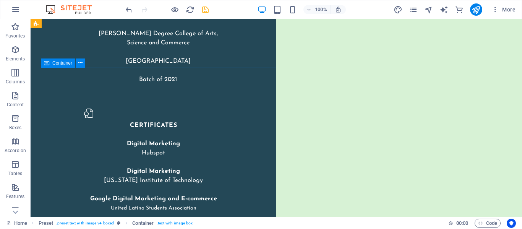
click at [82, 66] on icon at bounding box center [80, 63] width 4 height 8
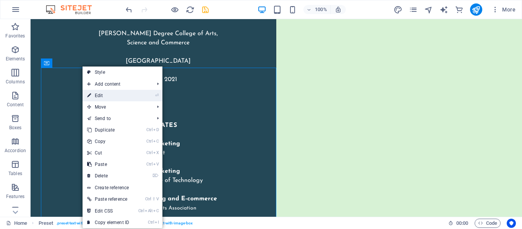
click at [118, 99] on link "⏎ Edit" at bounding box center [108, 95] width 51 height 11
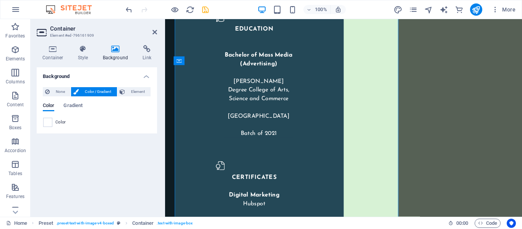
scroll to position [1735, 0]
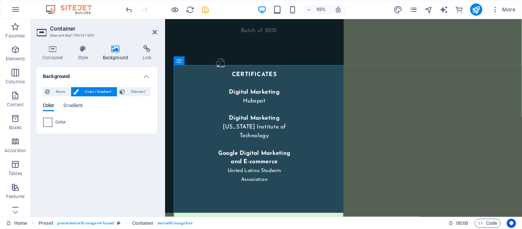
click at [52, 123] on span at bounding box center [48, 122] width 8 height 8
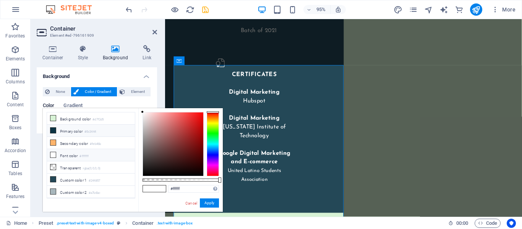
scroll to position [24, 0]
click at [105, 157] on li "Custom color 1 #244857" at bounding box center [91, 155] width 88 height 12
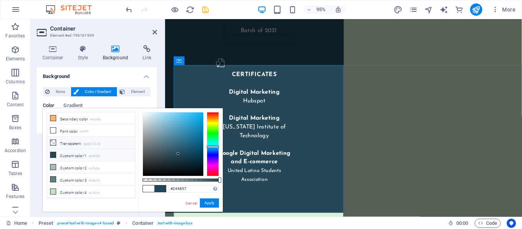
scroll to position [0, 0]
click at [210, 202] on button "Apply" at bounding box center [209, 202] width 19 height 9
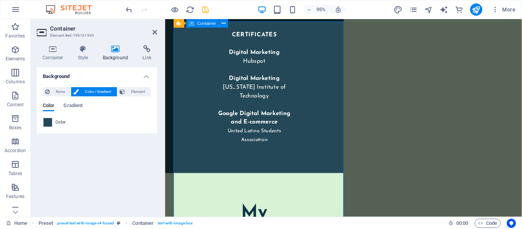
scroll to position [1769, 0]
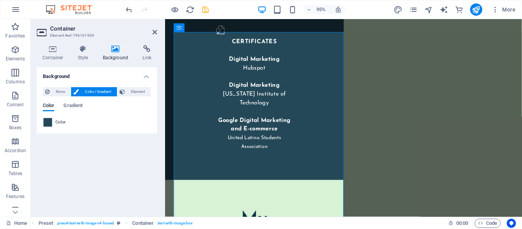
click at [53, 123] on div "Color" at bounding box center [96, 122] width 107 height 9
click at [50, 123] on span at bounding box center [48, 122] width 8 height 8
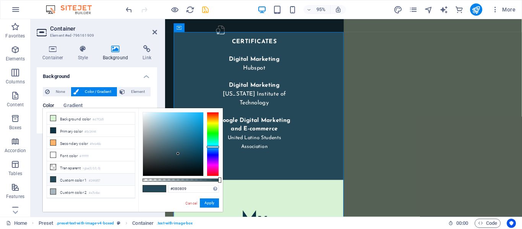
click at [148, 173] on div at bounding box center [173, 143] width 60 height 63
type input "#090909"
drag, startPoint x: 148, startPoint y: 173, endPoint x: 140, endPoint y: 173, distance: 8.8
click at [140, 173] on div "#090909 Supported formats #0852ed rgb(8, 82, 237) rgba(8, 82, 237, 90%) hsv(221…" at bounding box center [180, 215] width 85 height 215
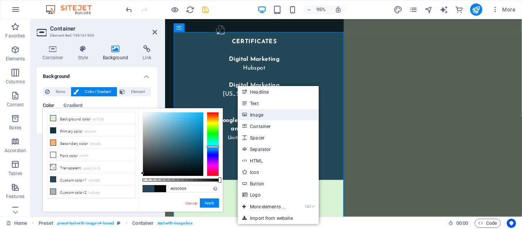
click at [266, 114] on link "Image" at bounding box center [278, 114] width 81 height 11
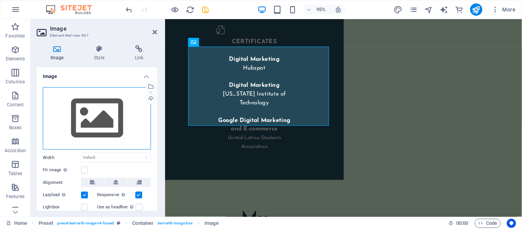
click at [125, 108] on div "Drag files here, click to choose files or select files from Files or our free s…" at bounding box center [97, 118] width 108 height 63
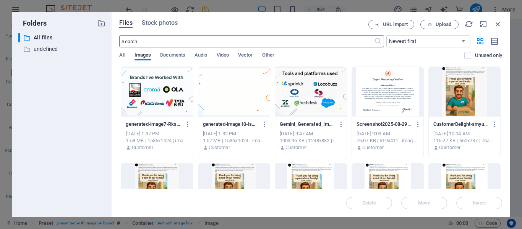
scroll to position [1770, 0]
click at [140, 101] on div at bounding box center [157, 92] width 72 height 50
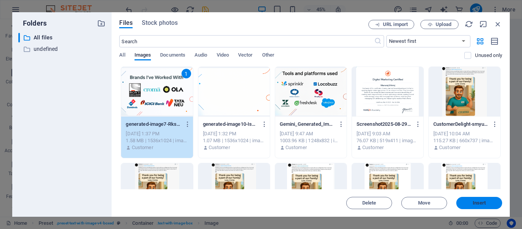
click at [493, 201] on span "Insert" at bounding box center [480, 203] width 40 height 5
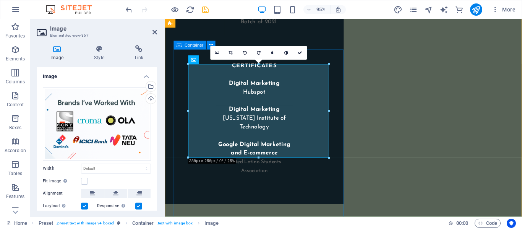
scroll to position [1741, 0]
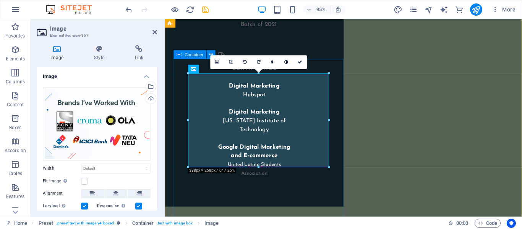
drag, startPoint x: 494, startPoint y: 138, endPoint x: 346, endPoint y: 124, distance: 148.0
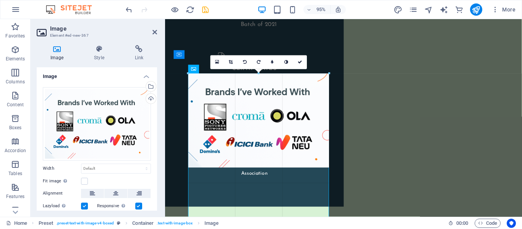
drag, startPoint x: 329, startPoint y: 123, endPoint x: 332, endPoint y: 119, distance: 4.7
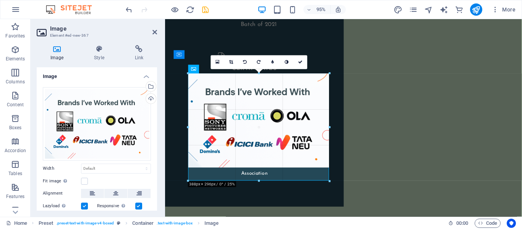
drag, startPoint x: 258, startPoint y: 167, endPoint x: 269, endPoint y: 180, distance: 16.8
type input "383"
select select "px"
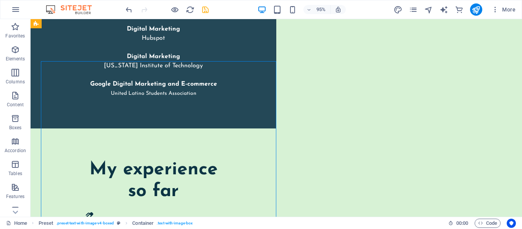
scroll to position [1633, 0]
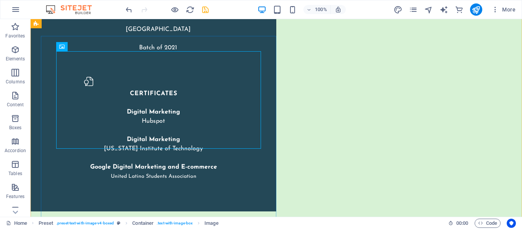
scroll to position [1657, 0]
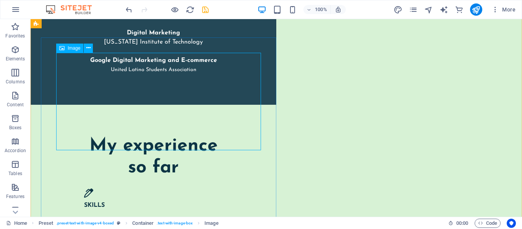
select select "px"
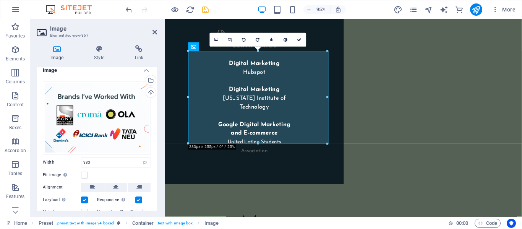
scroll to position [4, 0]
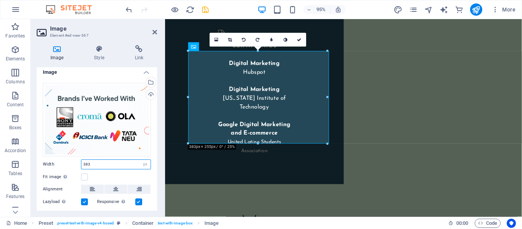
click at [112, 164] on input "383" at bounding box center [115, 164] width 69 height 9
type input "400"
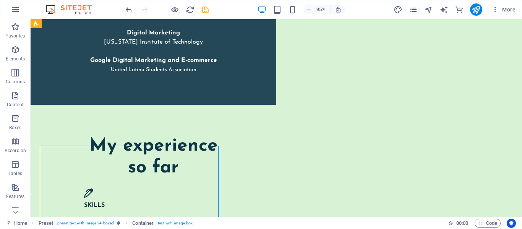
scroll to position [1657, 0]
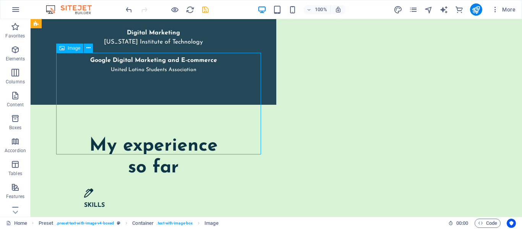
select select "px"
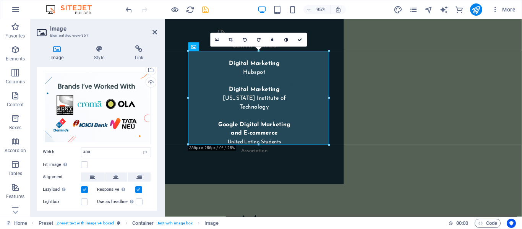
scroll to position [14, 0]
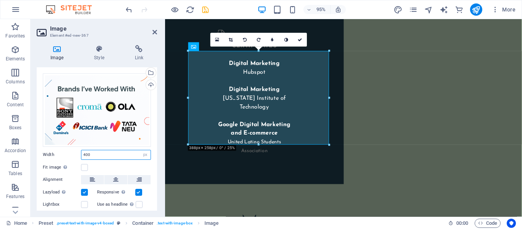
click at [127, 157] on input "400" at bounding box center [115, 154] width 69 height 9
type input "600"
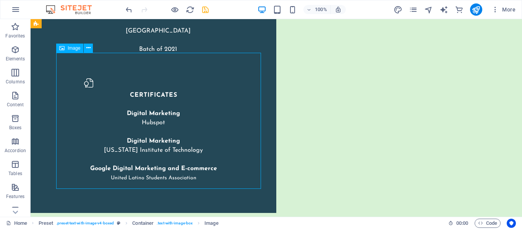
select select "px"
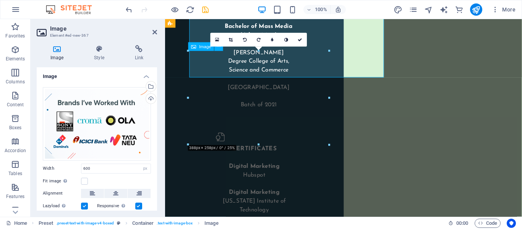
scroll to position [1765, 0]
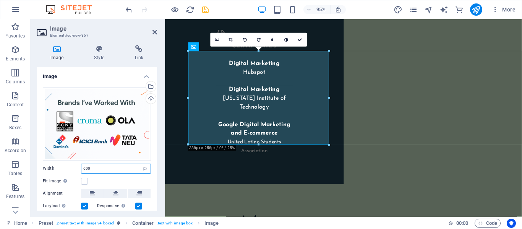
click at [117, 166] on input "600" at bounding box center [115, 168] width 69 height 9
type input "900"
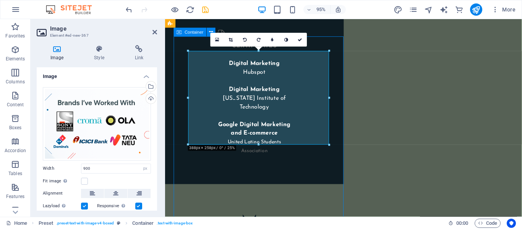
scroll to position [1657, 0]
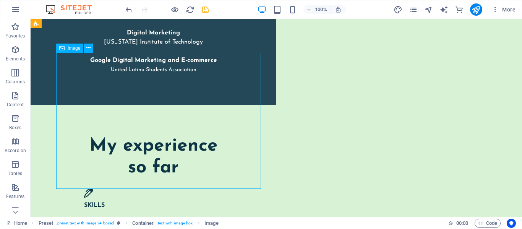
select select "px"
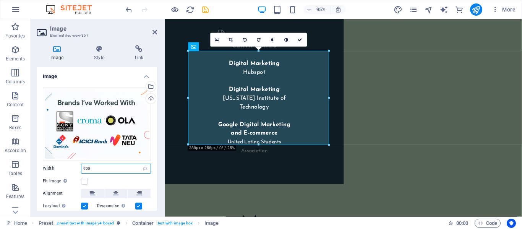
click at [112, 164] on input "900" at bounding box center [115, 168] width 69 height 9
type input "1000"
click at [84, 184] on div "Fit image Automatically fit image to a fixed width and height" at bounding box center [97, 181] width 108 height 9
click at [83, 184] on div "Fit image Automatically fit image to a fixed width and height" at bounding box center [97, 181] width 108 height 9
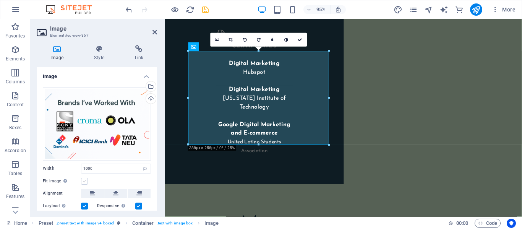
click at [83, 178] on label at bounding box center [84, 181] width 7 height 7
click at [0, 0] on input "Fit image Automatically fit image to a fixed width and height" at bounding box center [0, 0] width 0 height 0
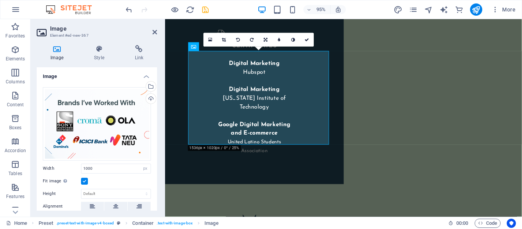
click at [84, 179] on label at bounding box center [84, 181] width 7 height 7
click at [0, 0] on input "Fit image Automatically fit image to a fixed width and height" at bounding box center [0, 0] width 0 height 0
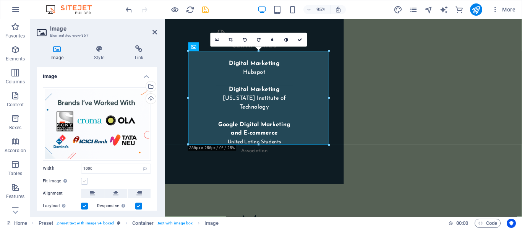
click at [85, 180] on label at bounding box center [84, 181] width 7 height 7
click at [0, 0] on input "Fit image Automatically fit image to a fixed width and height" at bounding box center [0, 0] width 0 height 0
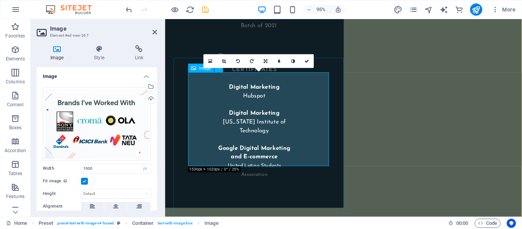
scroll to position [1739, 0]
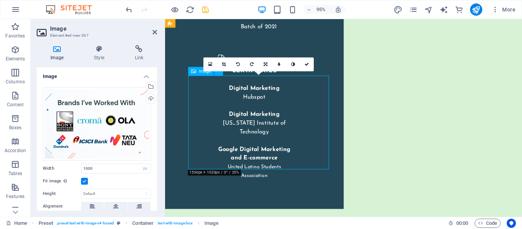
drag, startPoint x: 272, startPoint y: 144, endPoint x: 267, endPoint y: 129, distance: 16.1
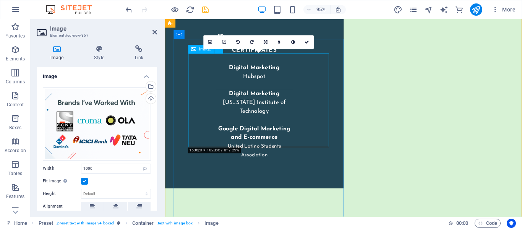
scroll to position [1762, 0]
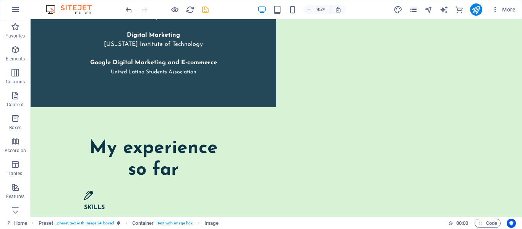
scroll to position [1654, 0]
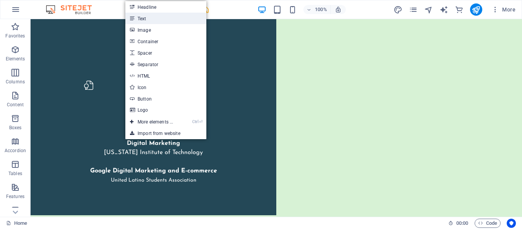
click at [174, 23] on link "Text" at bounding box center [165, 18] width 81 height 11
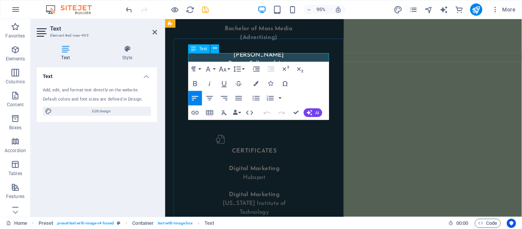
scroll to position [1762, 0]
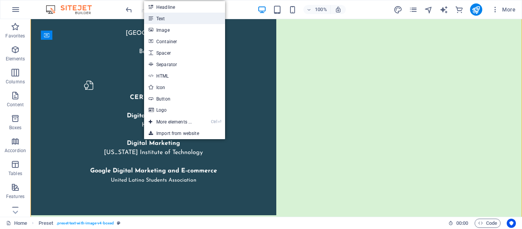
click at [184, 22] on link "Text" at bounding box center [184, 18] width 81 height 11
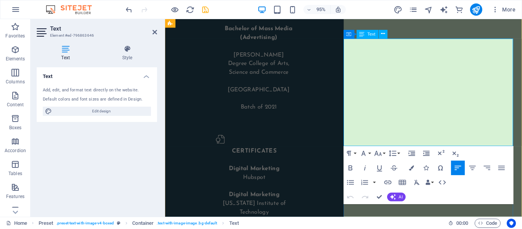
scroll to position [1762, 0]
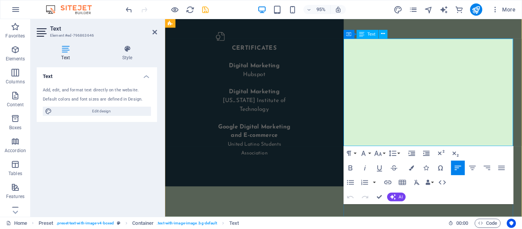
click at [156, 35] on link at bounding box center [155, 32] width 5 height 7
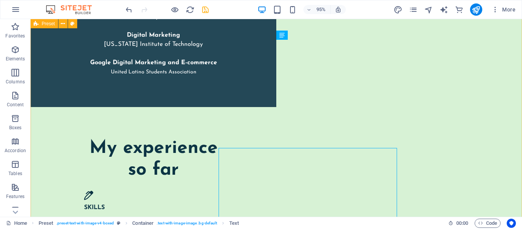
scroll to position [1654, 0]
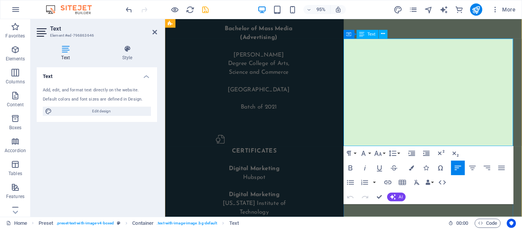
scroll to position [1762, 0]
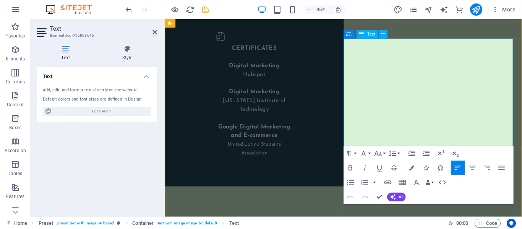
click at [367, 152] on icon "button" at bounding box center [363, 153] width 9 height 9
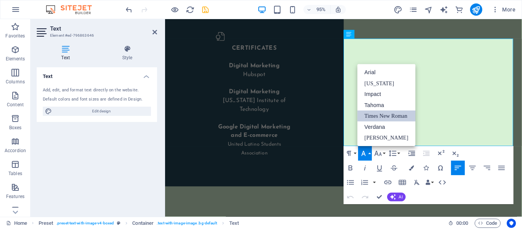
scroll to position [0, 0]
click at [367, 152] on icon "button" at bounding box center [363, 153] width 9 height 9
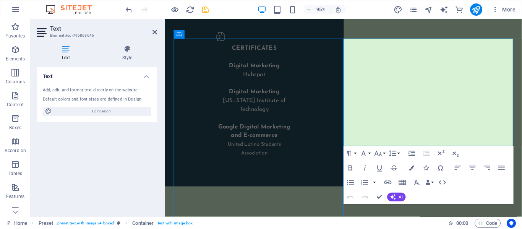
scroll to position [1654, 0]
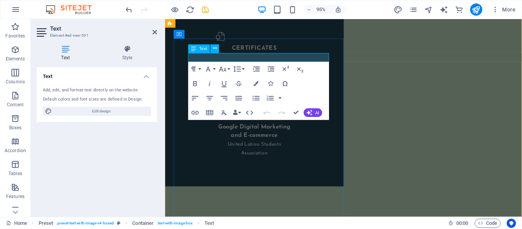
click at [223, 65] on icon "button" at bounding box center [223, 69] width 9 height 9
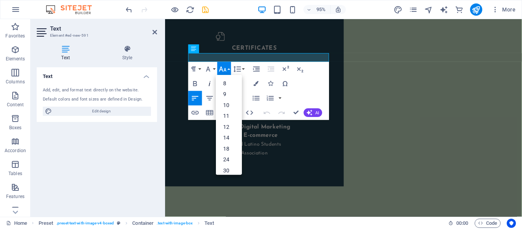
click at [209, 76] on button "Italic" at bounding box center [210, 83] width 14 height 15
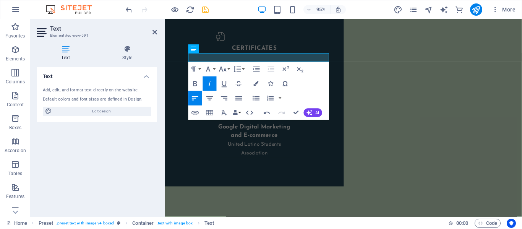
click at [214, 80] on button "Italic" at bounding box center [210, 83] width 14 height 15
click at [214, 68] on button "Font Family" at bounding box center [210, 69] width 14 height 15
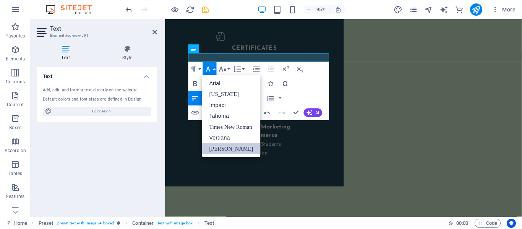
scroll to position [0, 0]
click at [231, 125] on link "Times New Roman" at bounding box center [231, 127] width 59 height 11
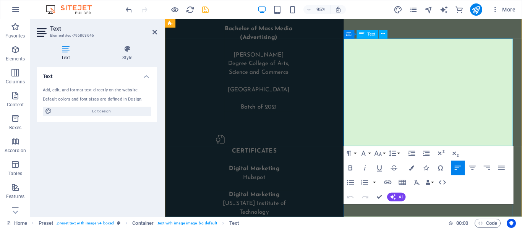
scroll to position [1762, 0]
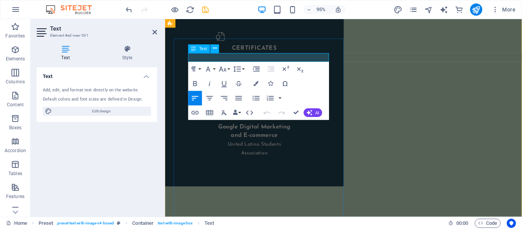
click at [233, 63] on div at bounding box center [233, 63] width 0 height 0
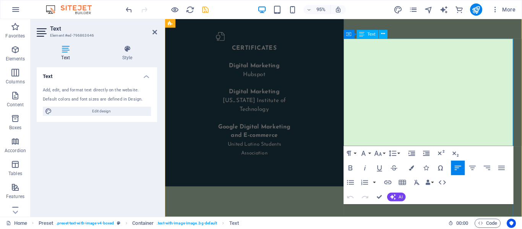
click at [380, 154] on icon "button" at bounding box center [377, 153] width 7 height 5
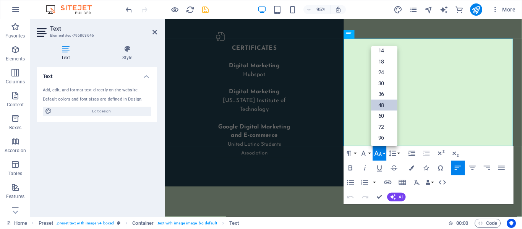
scroll to position [62, 0]
click at [381, 154] on icon "button" at bounding box center [377, 153] width 7 height 5
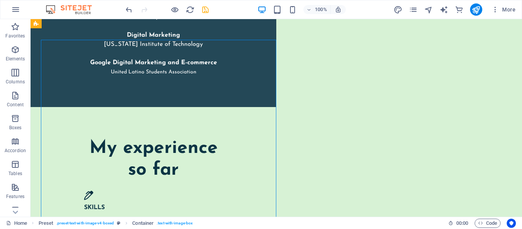
scroll to position [1654, 0]
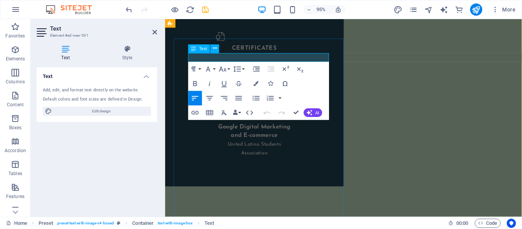
click at [228, 71] on button "Font Size" at bounding box center [225, 69] width 14 height 15
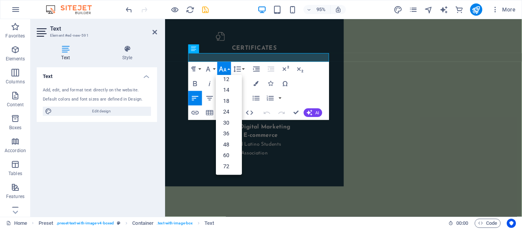
scroll to position [49, 0]
click at [230, 144] on link "48" at bounding box center [229, 145] width 26 height 11
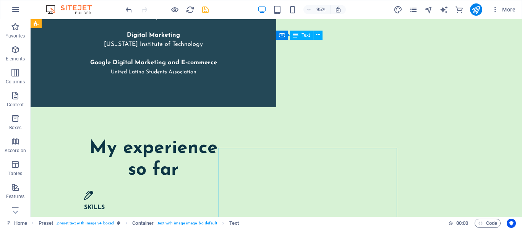
scroll to position [1654, 0]
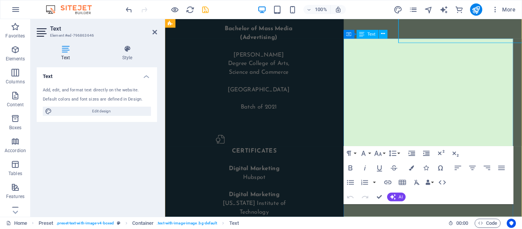
scroll to position [1762, 0]
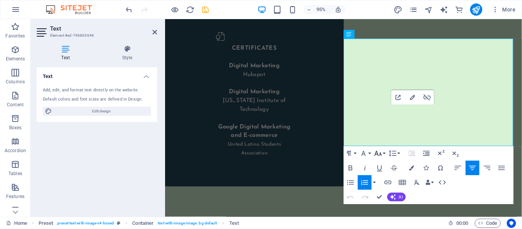
click at [380, 155] on icon "button" at bounding box center [377, 153] width 7 height 5
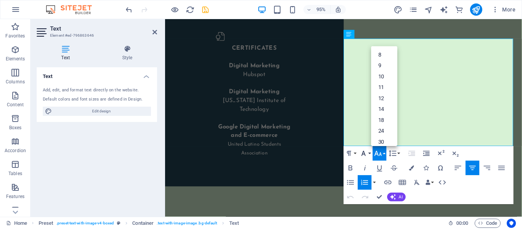
click at [369, 151] on button "Font Family" at bounding box center [365, 153] width 14 height 15
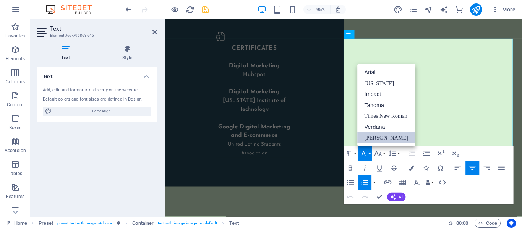
scroll to position [0, 0]
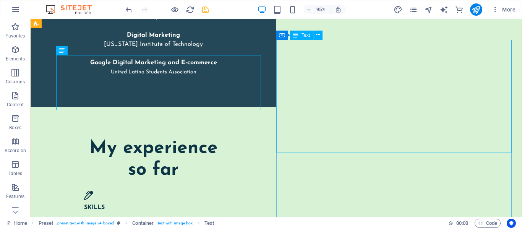
scroll to position [1654, 0]
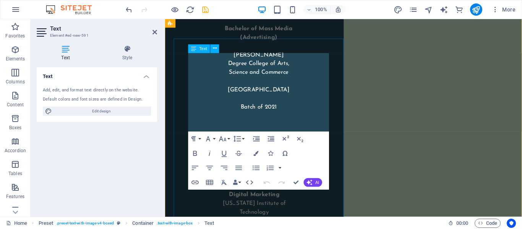
scroll to position [1762, 0]
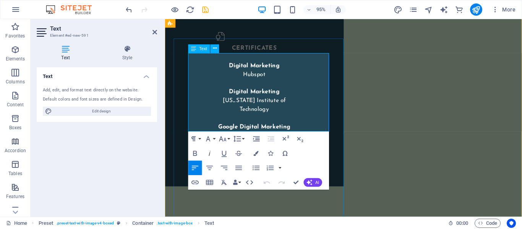
click at [225, 140] on icon "button" at bounding box center [223, 139] width 9 height 9
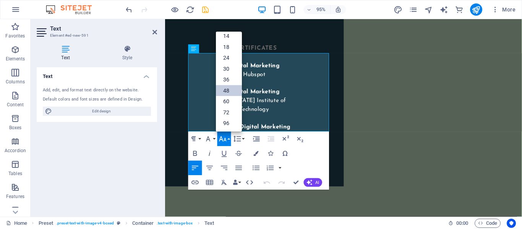
scroll to position [62, 0]
click at [215, 135] on button "Font Family" at bounding box center [210, 139] width 14 height 15
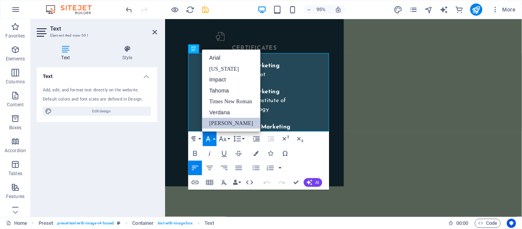
scroll to position [0, 0]
click at [233, 120] on link "[PERSON_NAME]" at bounding box center [231, 123] width 59 height 11
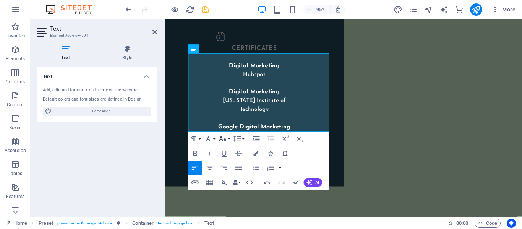
click at [227, 145] on button "Font Size" at bounding box center [225, 139] width 14 height 15
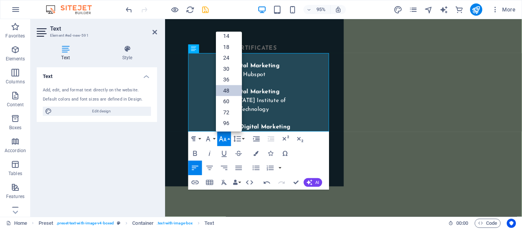
scroll to position [62, 0]
click at [215, 136] on button "Font Family" at bounding box center [210, 139] width 14 height 15
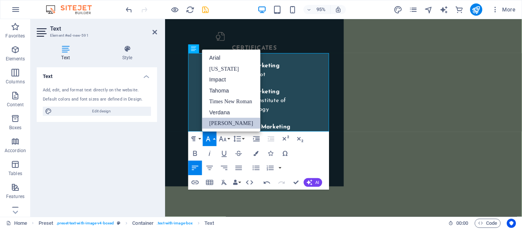
scroll to position [0, 0]
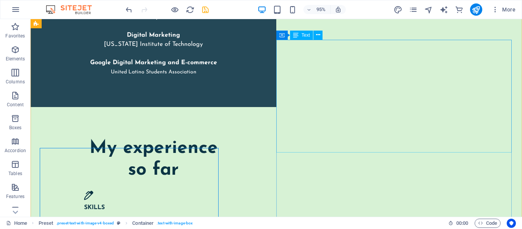
scroll to position [1654, 0]
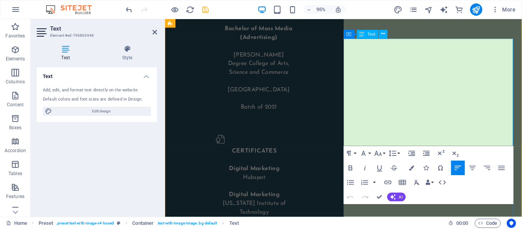
scroll to position [1762, 0]
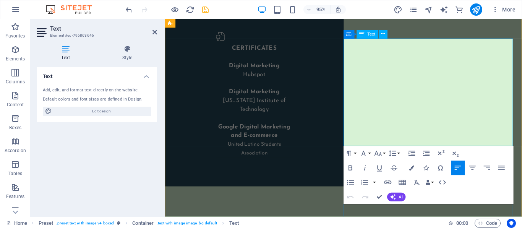
click at [377, 158] on icon "button" at bounding box center [378, 153] width 9 height 9
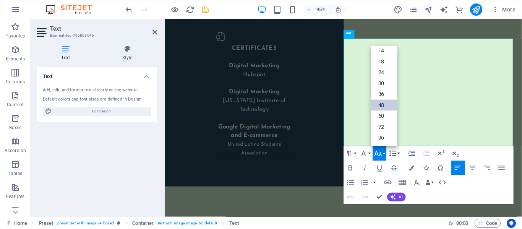
scroll to position [62, 0]
click at [373, 156] on button "Font Size" at bounding box center [380, 153] width 14 height 15
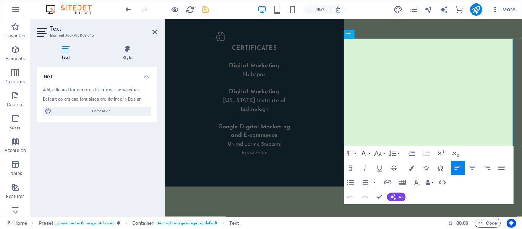
click at [365, 150] on icon "button" at bounding box center [363, 153] width 9 height 9
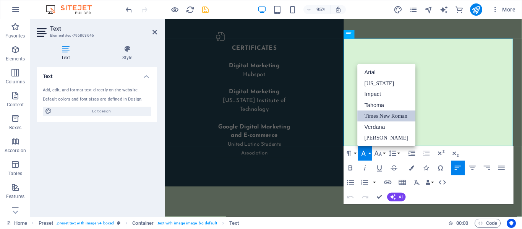
scroll to position [0, 0]
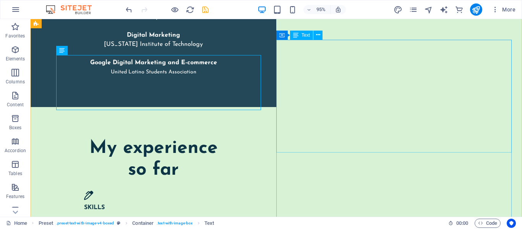
scroll to position [1654, 0]
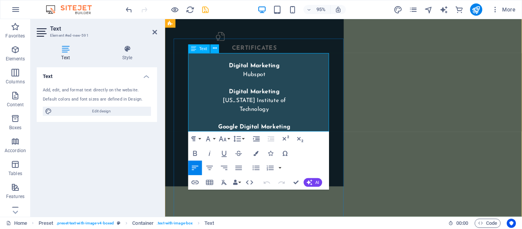
click at [226, 135] on icon "button" at bounding box center [223, 139] width 9 height 9
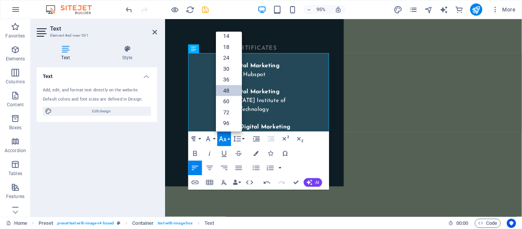
scroll to position [62, 0]
click at [212, 137] on icon "button" at bounding box center [208, 139] width 9 height 9
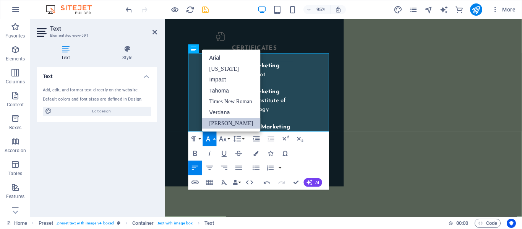
scroll to position [0, 0]
click at [235, 98] on link "Times New Roman" at bounding box center [231, 101] width 59 height 11
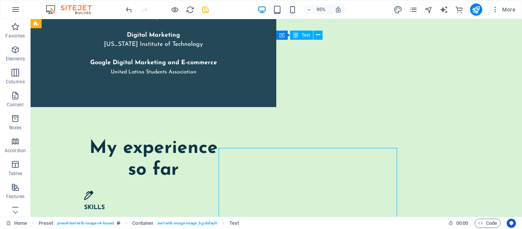
scroll to position [1654, 0]
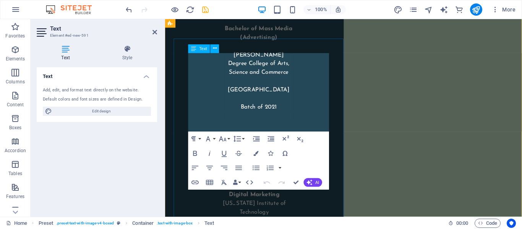
scroll to position [1762, 0]
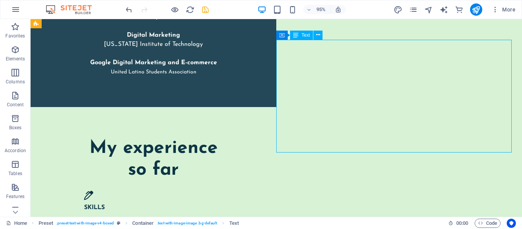
scroll to position [1654, 0]
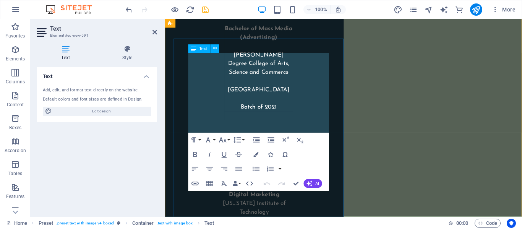
scroll to position [1762, 0]
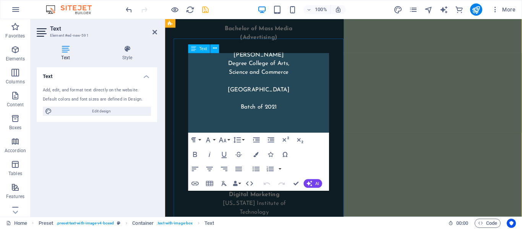
scroll to position [1762, 0]
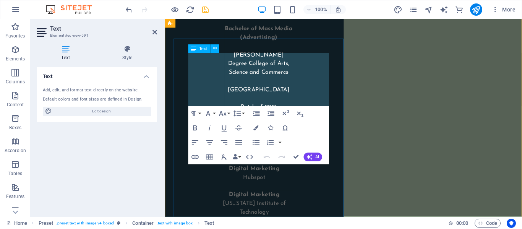
scroll to position [1762, 0]
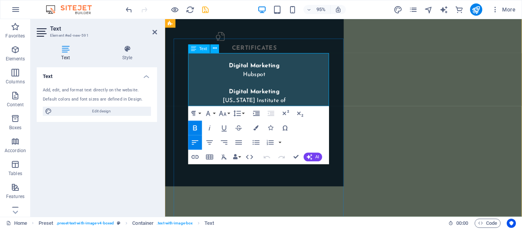
click at [226, 111] on icon "button" at bounding box center [223, 113] width 9 height 9
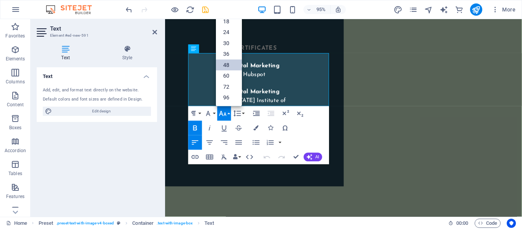
scroll to position [62, 0]
click at [229, 55] on link "36" at bounding box center [229, 54] width 26 height 11
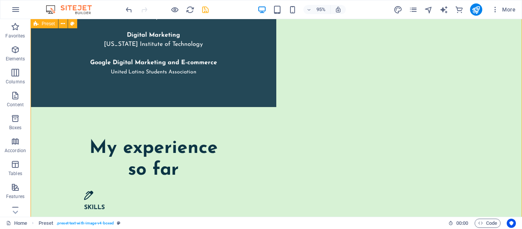
scroll to position [1654, 0]
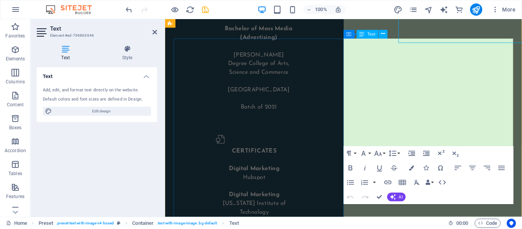
scroll to position [1762, 0]
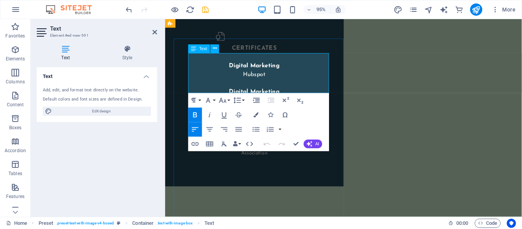
click at [209, 96] on icon "button" at bounding box center [208, 100] width 9 height 9
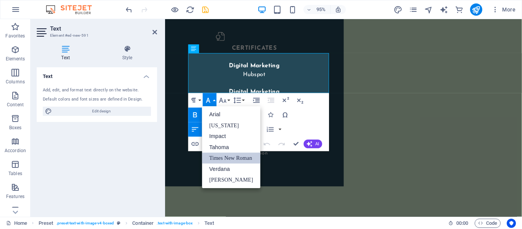
scroll to position [0, 0]
click at [226, 100] on icon "button" at bounding box center [223, 100] width 9 height 9
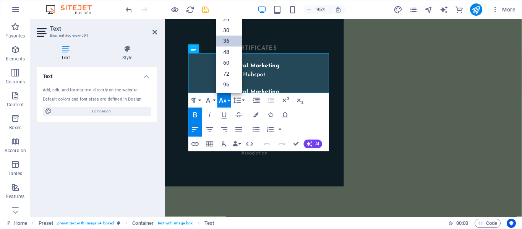
scroll to position [62, 0]
click at [241, 27] on link "30" at bounding box center [229, 30] width 26 height 11
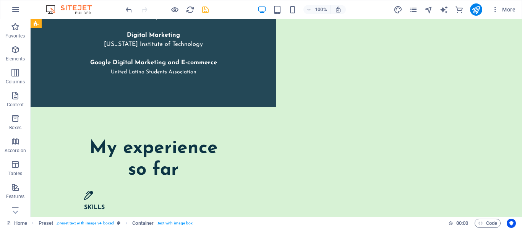
scroll to position [1654, 0]
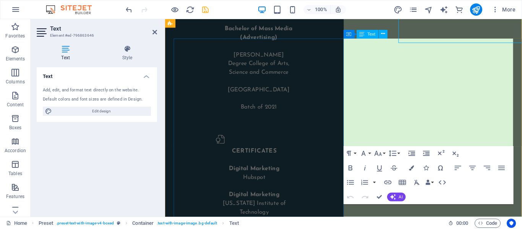
scroll to position [1762, 0]
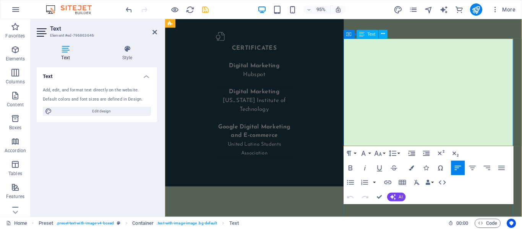
click at [382, 153] on icon "button" at bounding box center [378, 153] width 9 height 9
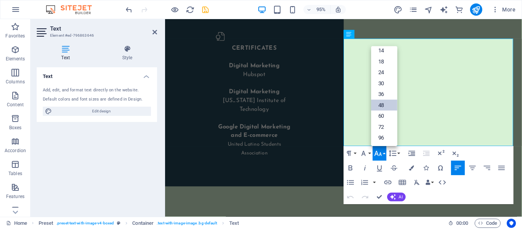
scroll to position [62, 0]
click at [386, 84] on link "30" at bounding box center [384, 83] width 26 height 11
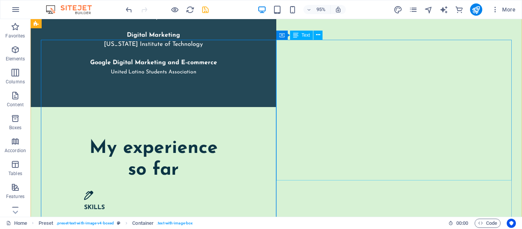
scroll to position [1654, 0]
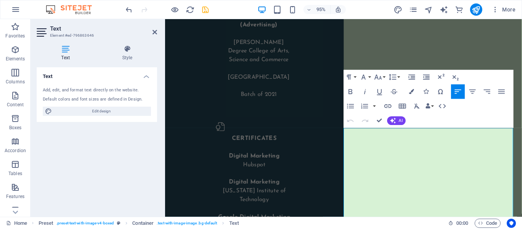
scroll to position [1667, 0]
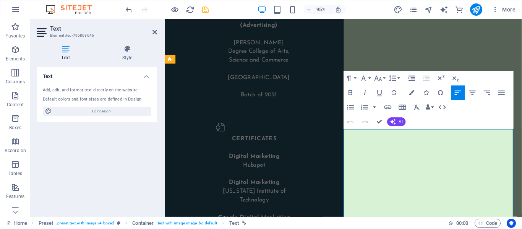
drag, startPoint x: 453, startPoint y: 161, endPoint x: 353, endPoint y: 166, distance: 100.3
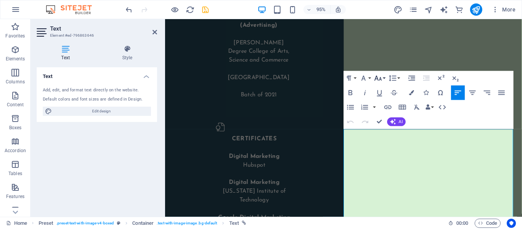
click at [381, 78] on icon "button" at bounding box center [378, 78] width 9 height 9
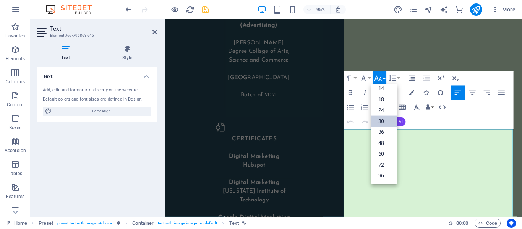
scroll to position [62, 0]
click at [384, 134] on link "36" at bounding box center [384, 132] width 26 height 11
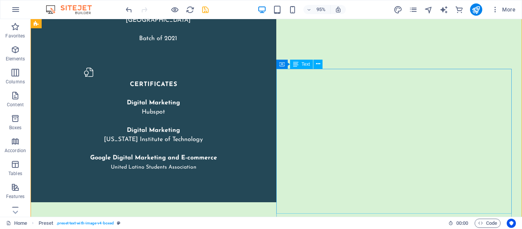
scroll to position [1625, 0]
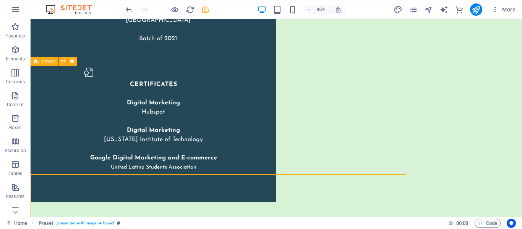
scroll to position [1559, 0]
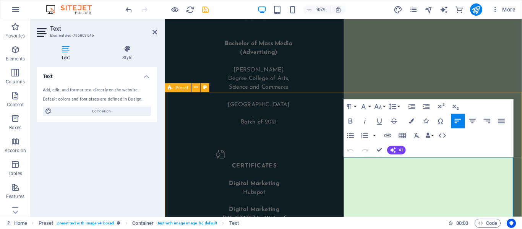
scroll to position [1640, 0]
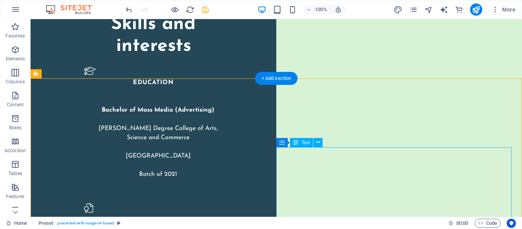
scroll to position [1566, 0]
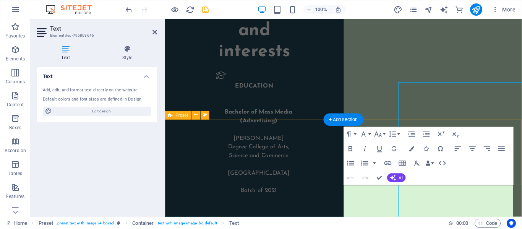
scroll to position [1608, 0]
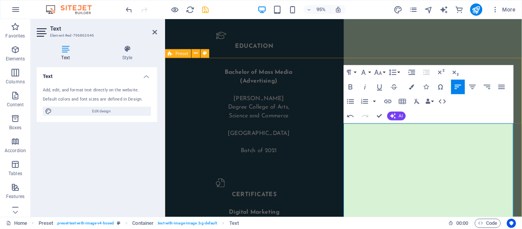
scroll to position [1677, 0]
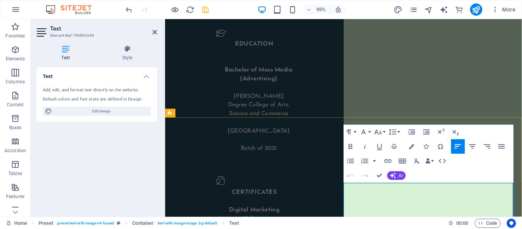
click at [361, 127] on button "Font Family" at bounding box center [365, 132] width 14 height 15
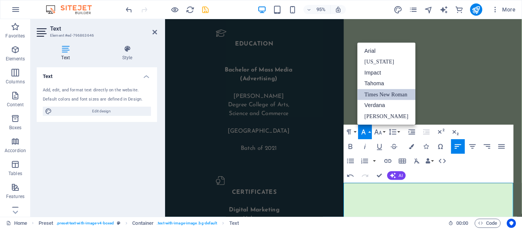
scroll to position [0, 0]
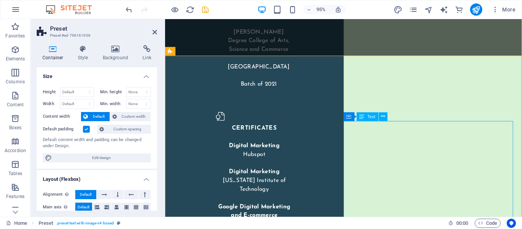
scroll to position [1674, 0]
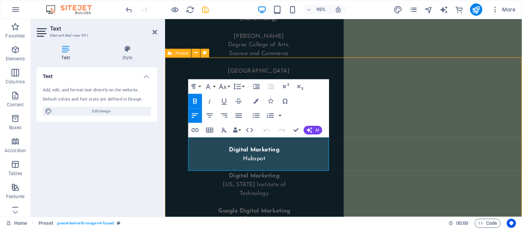
scroll to position [1566, 0]
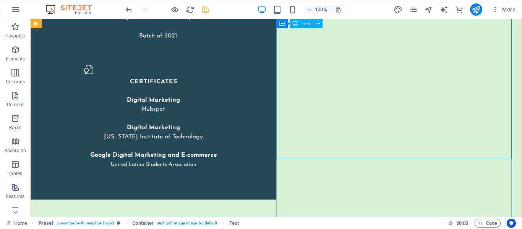
scroll to position [1665, 0]
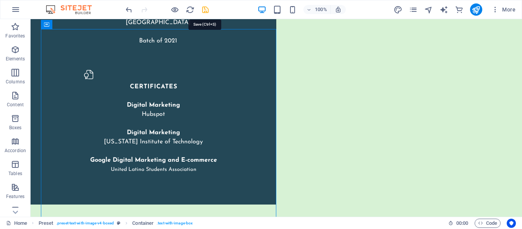
click at [210, 13] on icon "save" at bounding box center [205, 9] width 9 height 9
